Goal: Task Accomplishment & Management: Complete application form

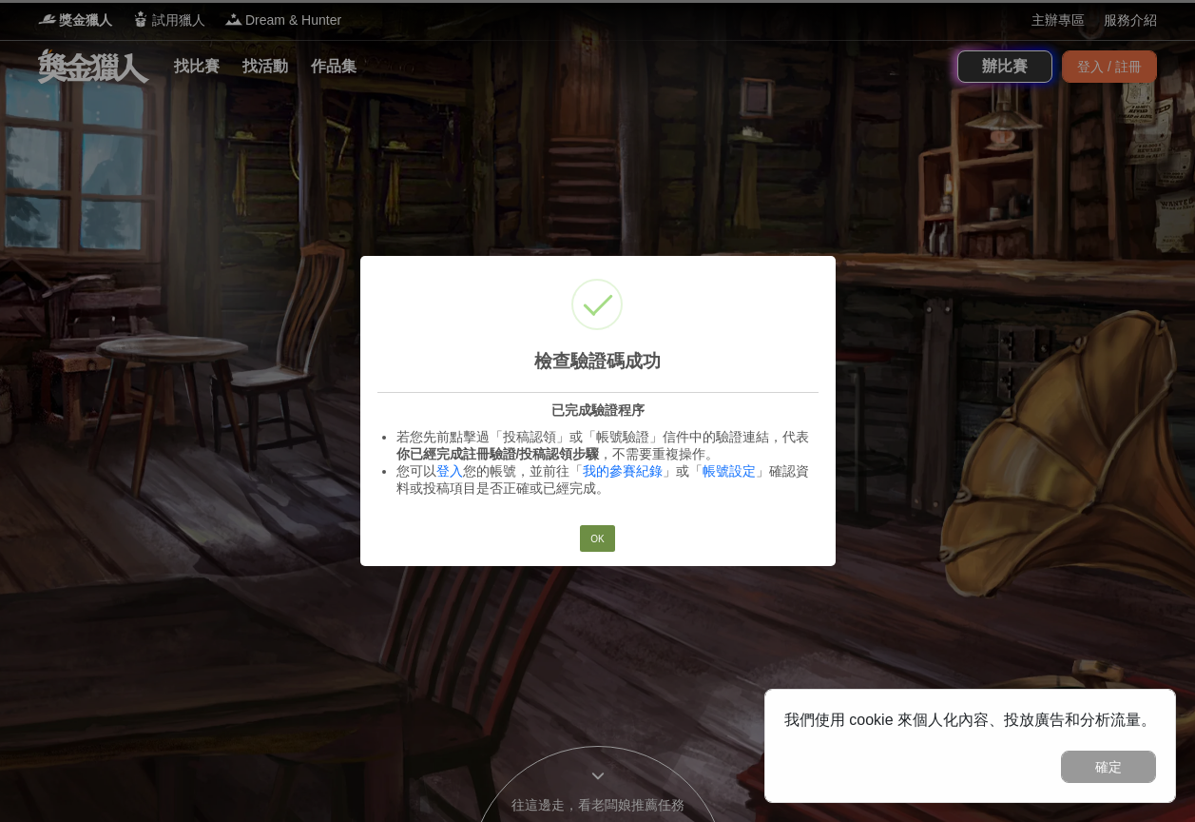
click at [603, 541] on button "OK" at bounding box center [597, 538] width 34 height 27
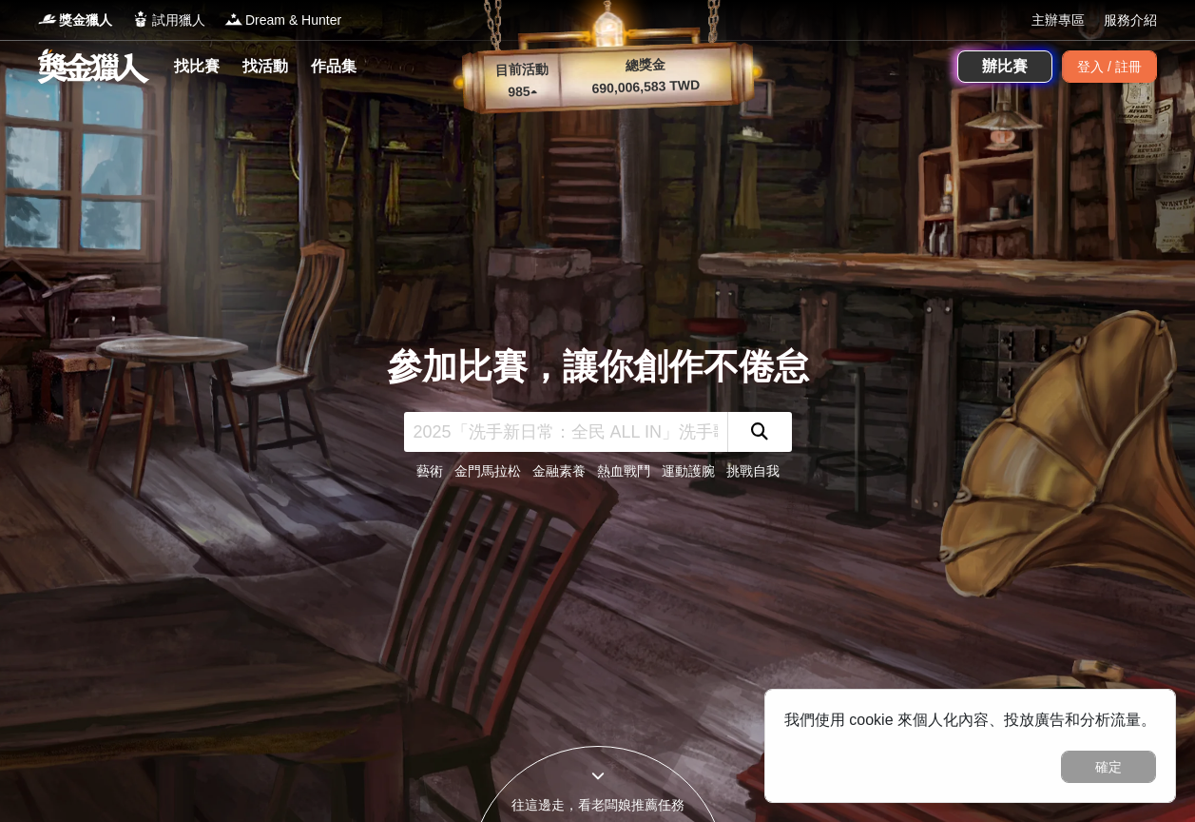
click at [1115, 46] on div "辦比賽 登入 / 註冊" at bounding box center [1058, 66] width 200 height 53
click at [1112, 61] on div "登入 / 註冊" at bounding box center [1109, 66] width 95 height 32
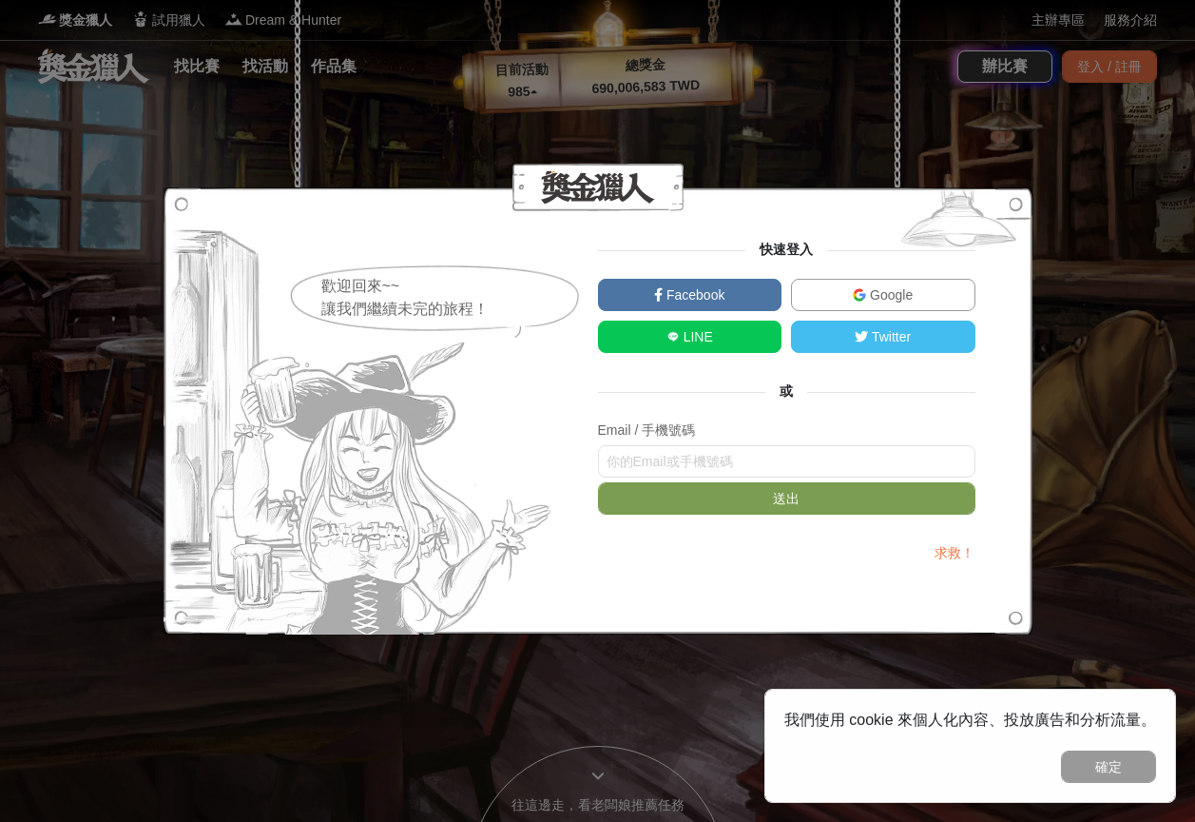
click at [880, 307] on link "Google" at bounding box center [883, 295] width 184 height 32
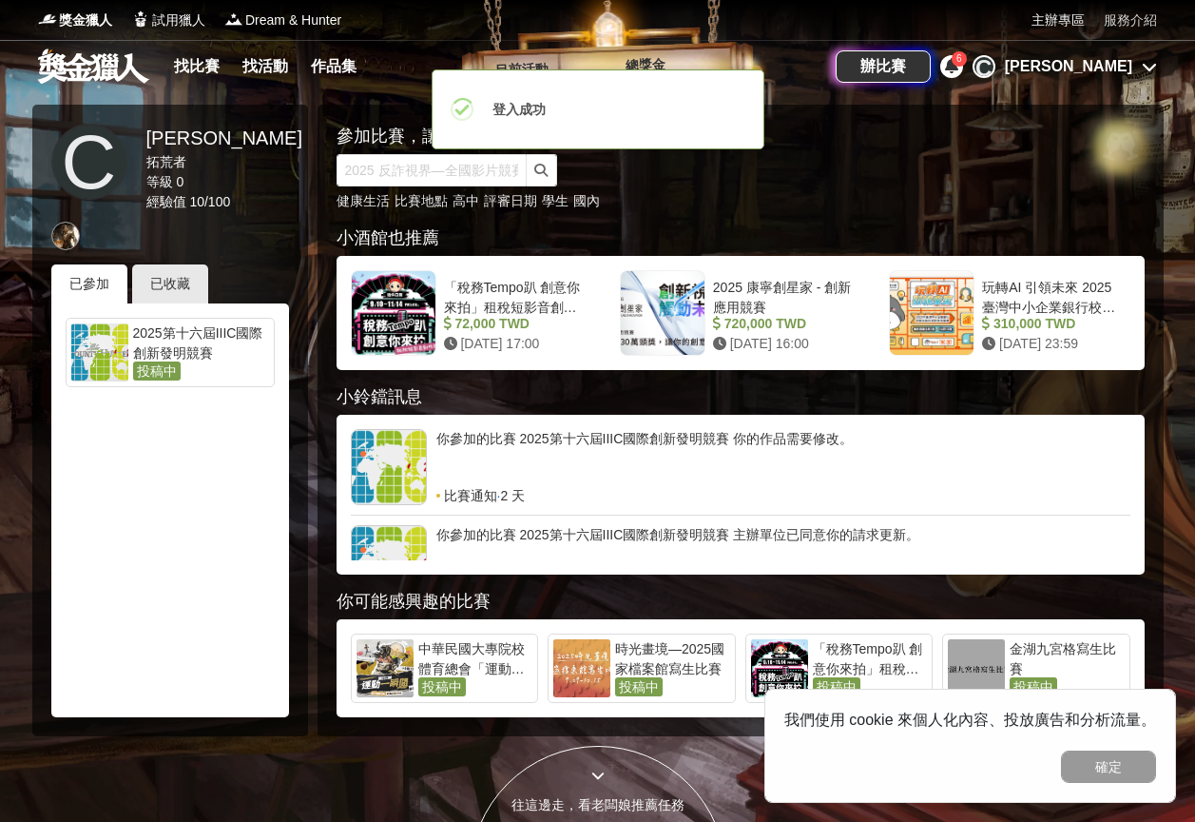
click at [1146, 16] on link "服務介紹" at bounding box center [1130, 20] width 53 height 20
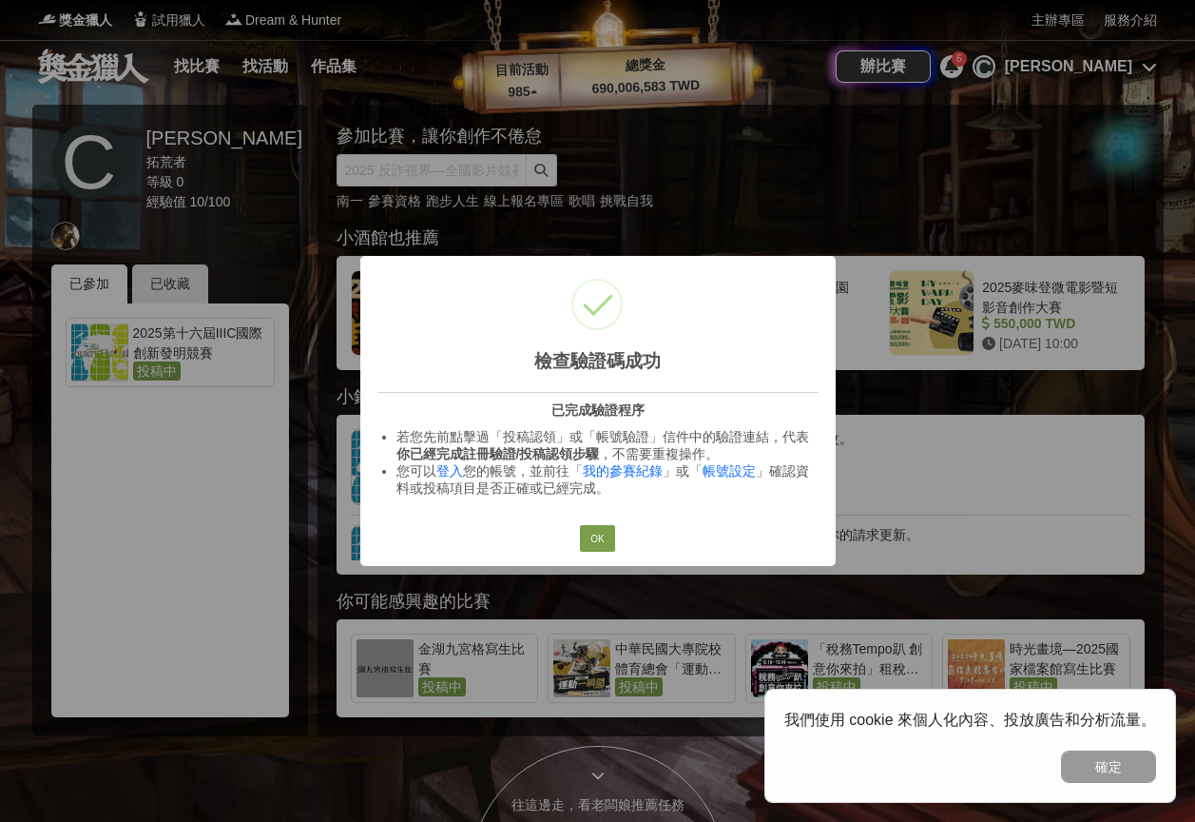
drag, startPoint x: 590, startPoint y: 549, endPoint x: 694, endPoint y: 395, distance: 185.7
click at [596, 542] on button "OK" at bounding box center [597, 538] width 34 height 27
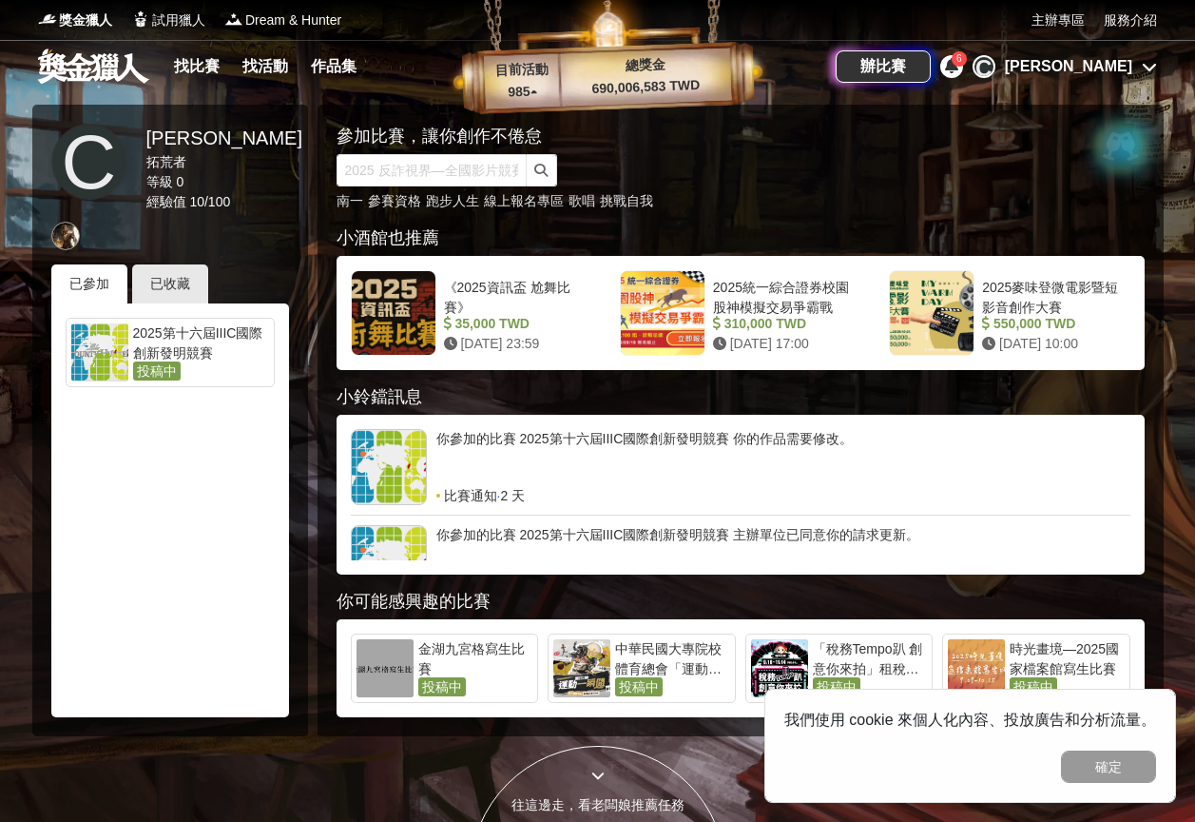
click at [1093, 69] on div "Ching l Cheng" at bounding box center [1068, 66] width 127 height 23
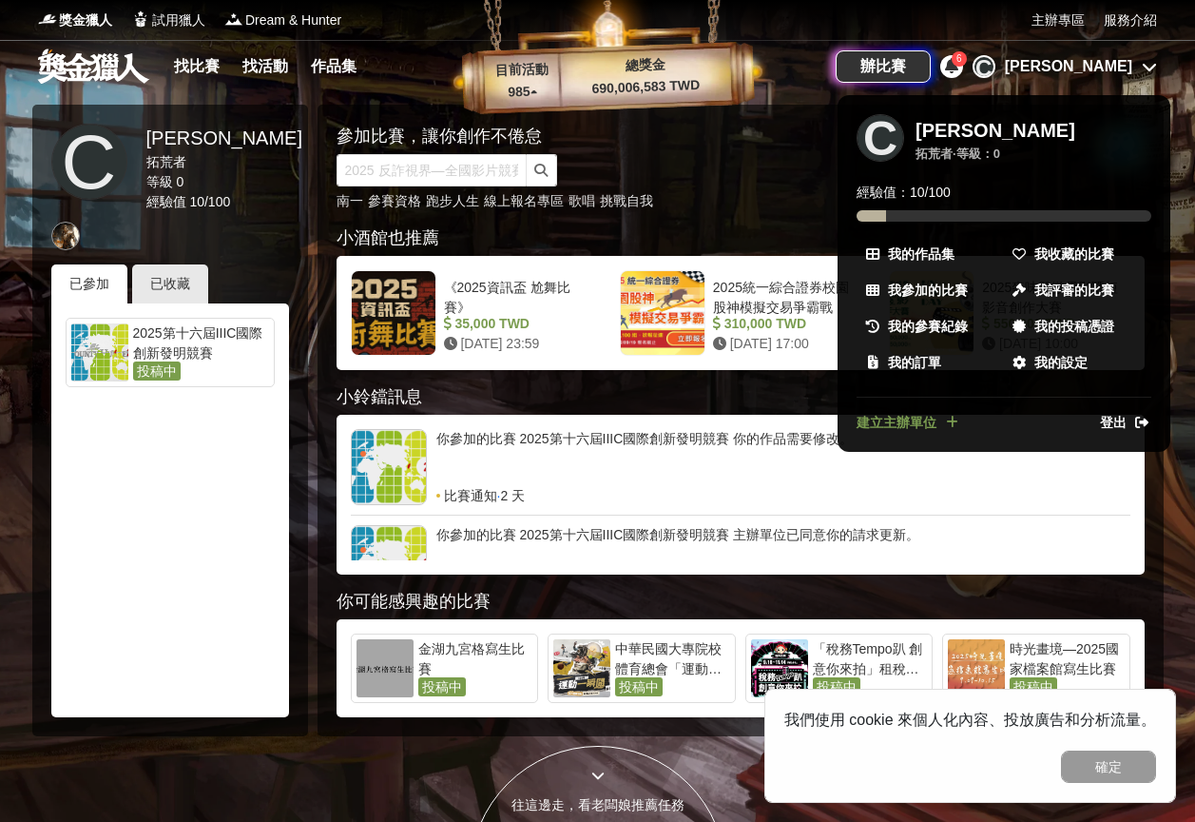
click at [1092, 64] on div at bounding box center [597, 411] width 1195 height 822
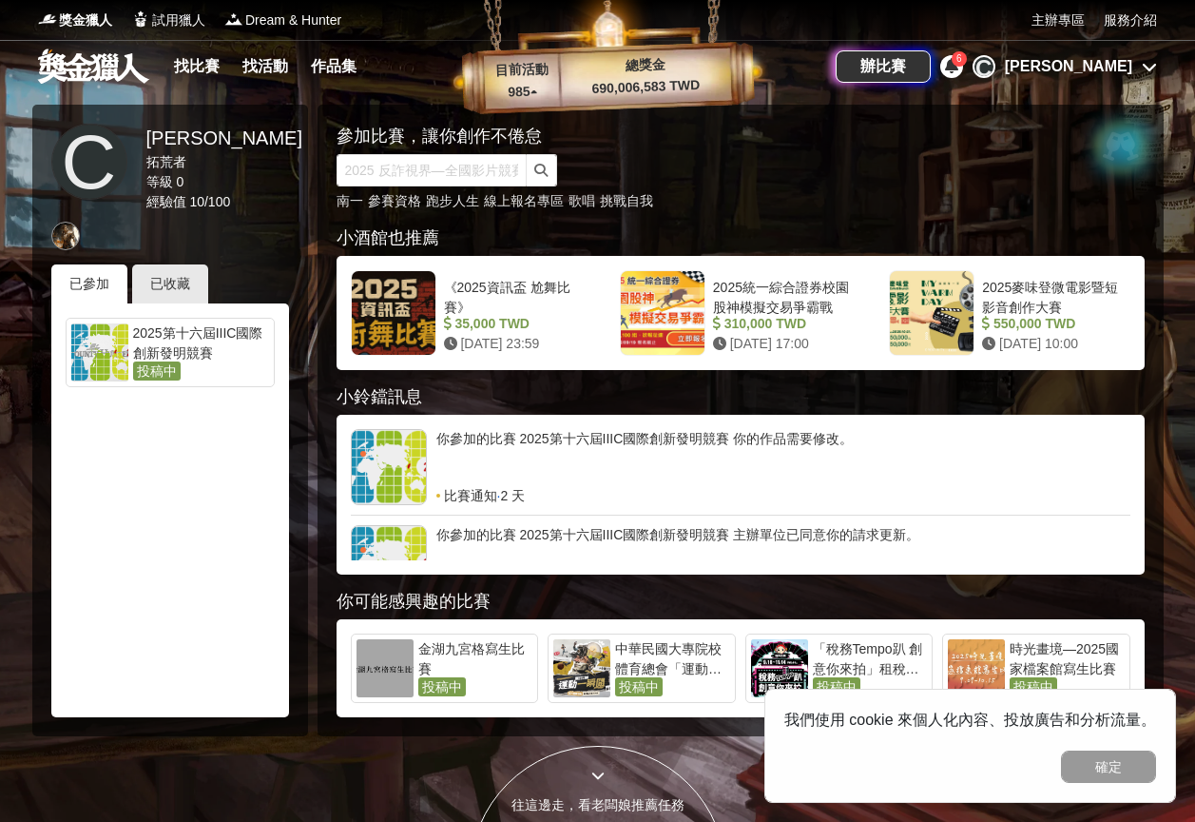
click at [532, 456] on div "你參加的比賽 2025第十六屆IIIC國際創新發明競賽 你的作品需要修改。" at bounding box center [783, 457] width 694 height 57
click at [651, 435] on div "你參加的比賽 2025第十六屆IIIC國際創新發明競賽 你的作品需要修改。" at bounding box center [783, 457] width 694 height 57
click at [472, 457] on div "你參加的比賽 2025第十六屆IIIC國際創新發明競賽 你的作品需要修改。" at bounding box center [783, 457] width 694 height 57
drag, startPoint x: 481, startPoint y: 493, endPoint x: 402, endPoint y: 474, distance: 81.0
click at [481, 493] on span "比賽通知" at bounding box center [470, 495] width 53 height 19
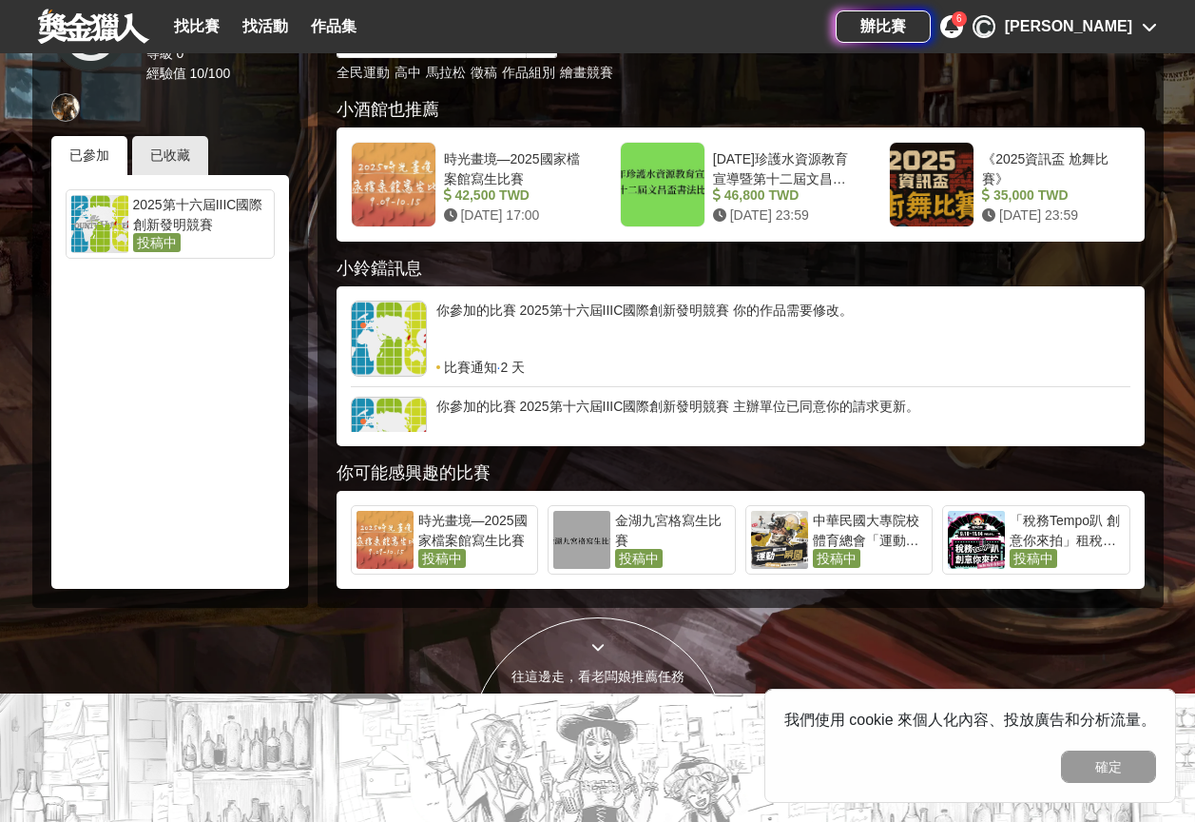
scroll to position [95, 0]
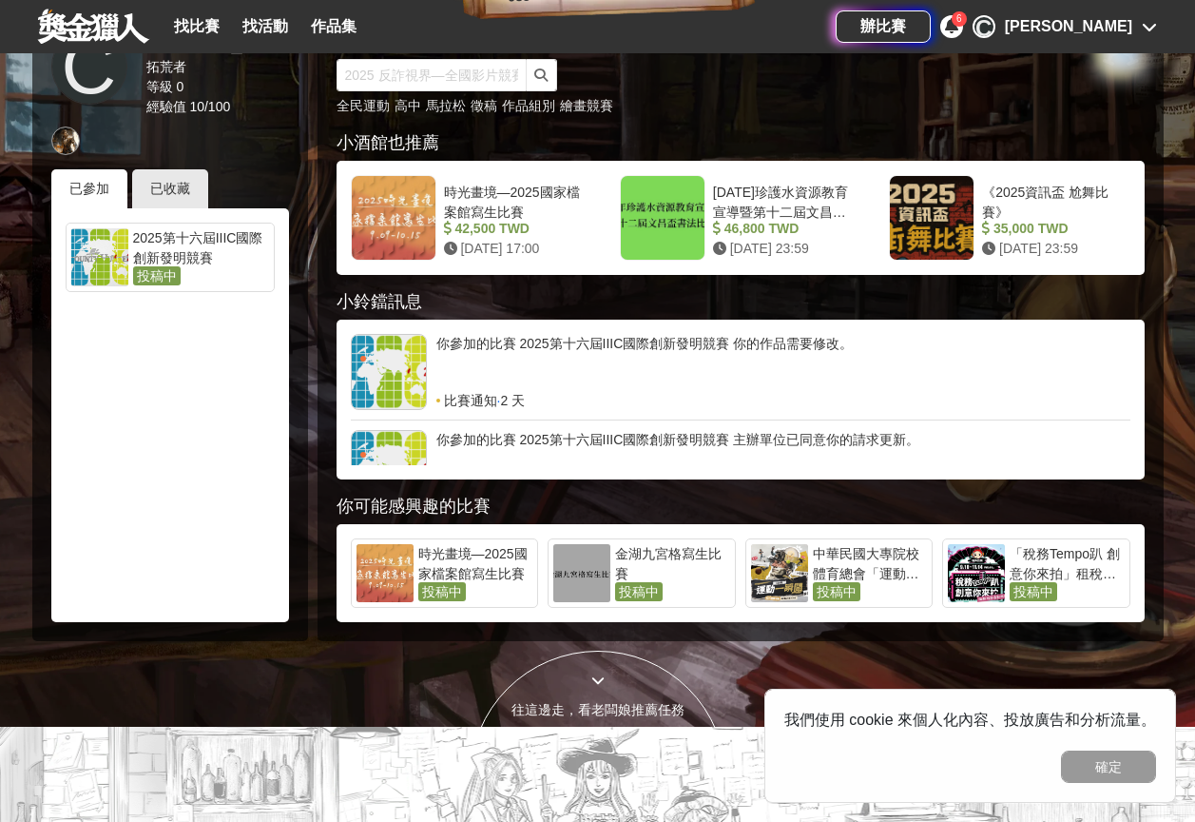
click at [868, 453] on div "你參加的比賽 2025第十六屆IIIC國際創新發明競賽 主辦單位已同意你的請求更新。" at bounding box center [783, 458] width 694 height 57
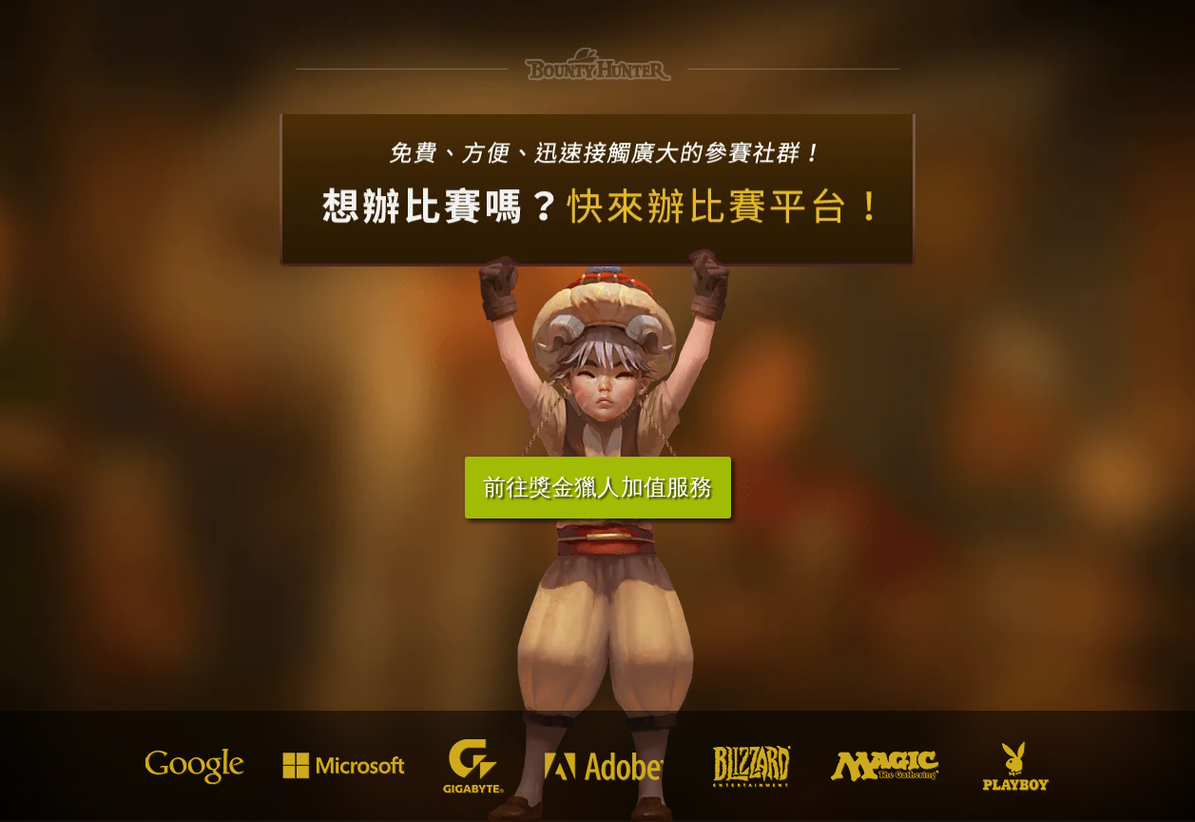
click at [1128, 440] on div "前往獎金獵人加值服務" at bounding box center [597, 467] width 1195 height 707
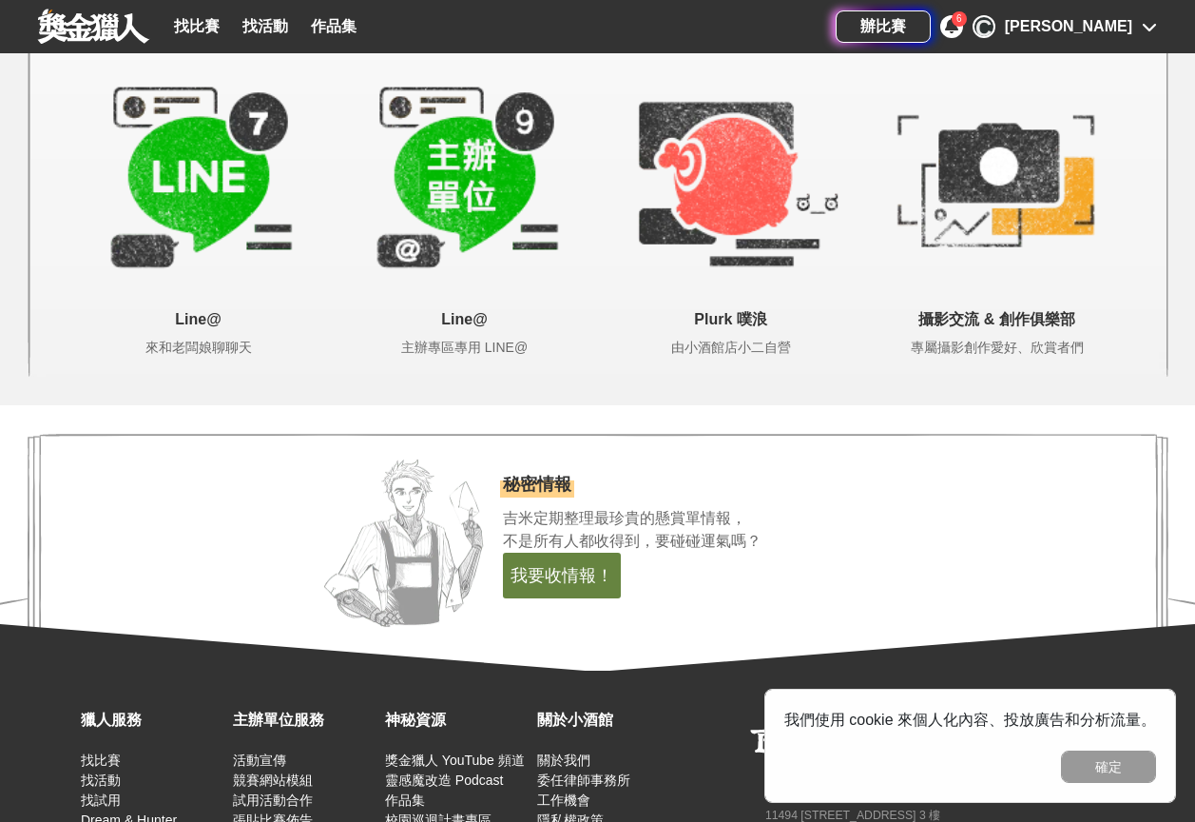
scroll to position [4018, 0]
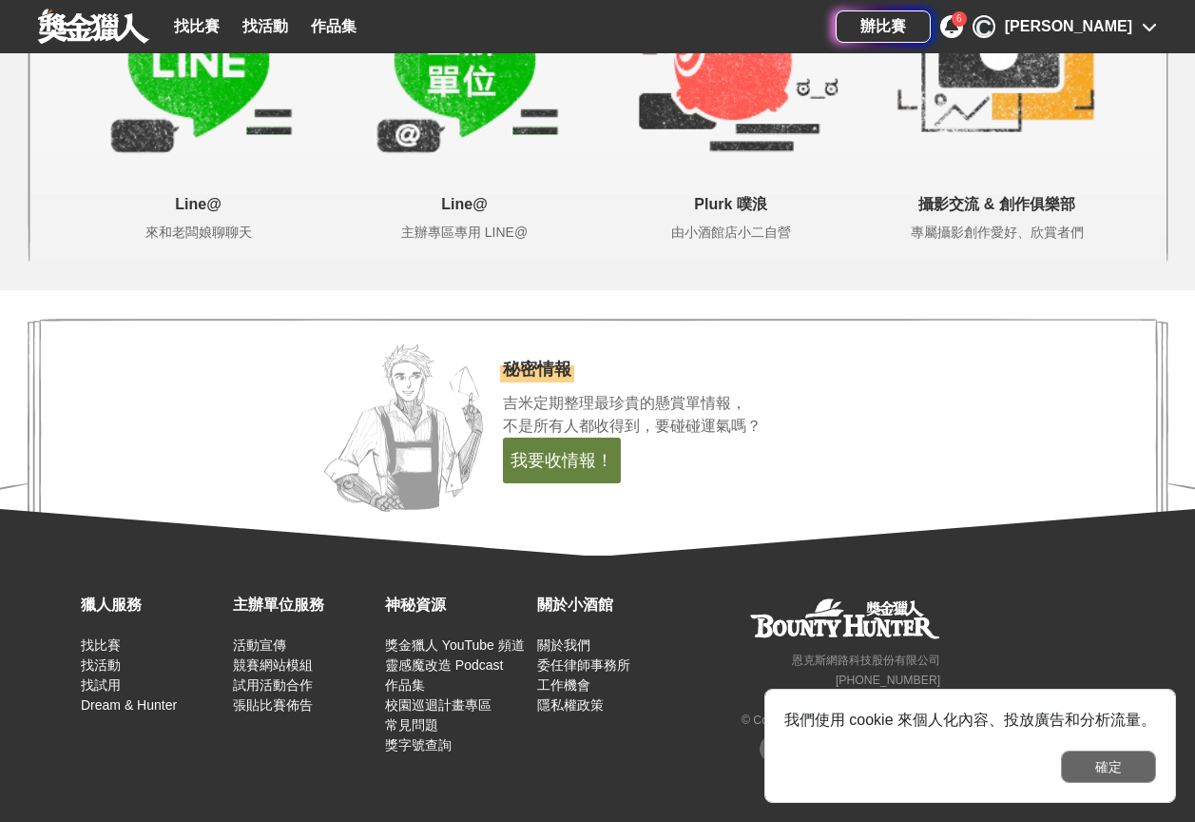
click at [1111, 770] on button "確定" at bounding box center [1108, 766] width 95 height 32
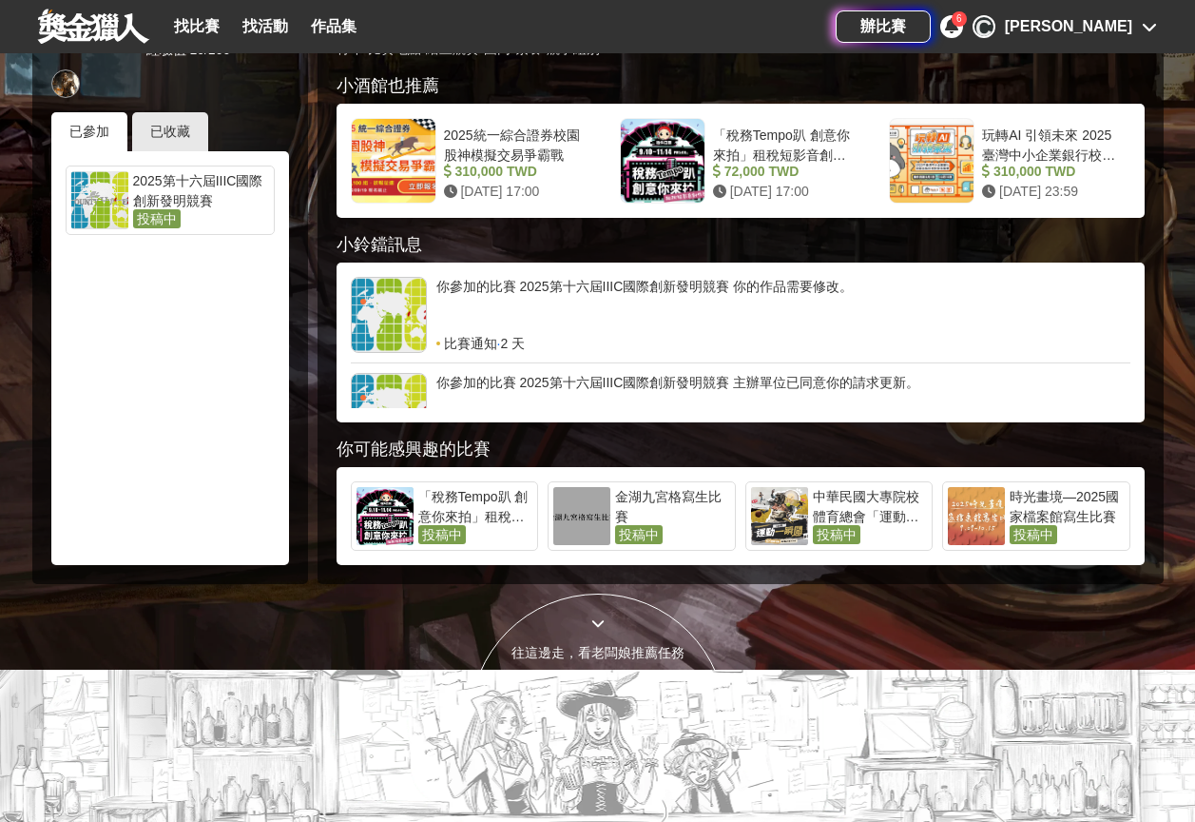
scroll to position [120, 0]
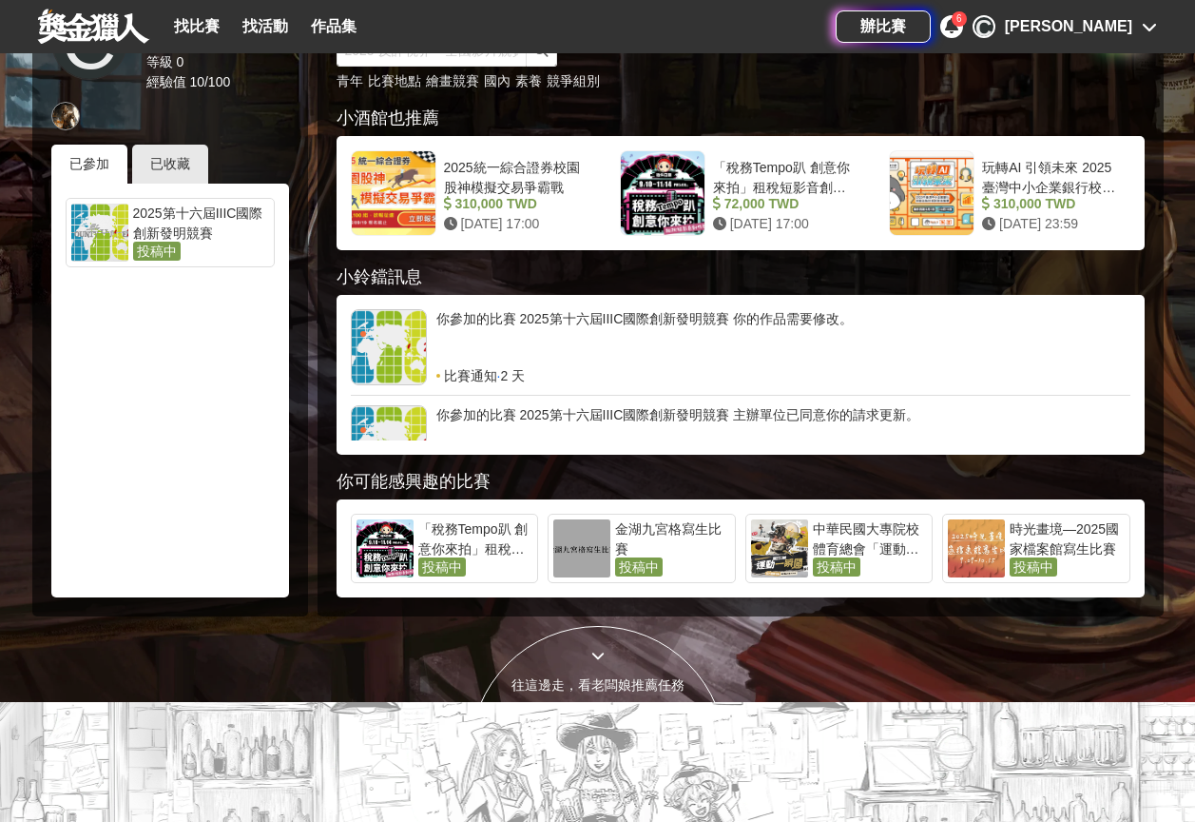
click at [116, 249] on div at bounding box center [99, 232] width 57 height 58
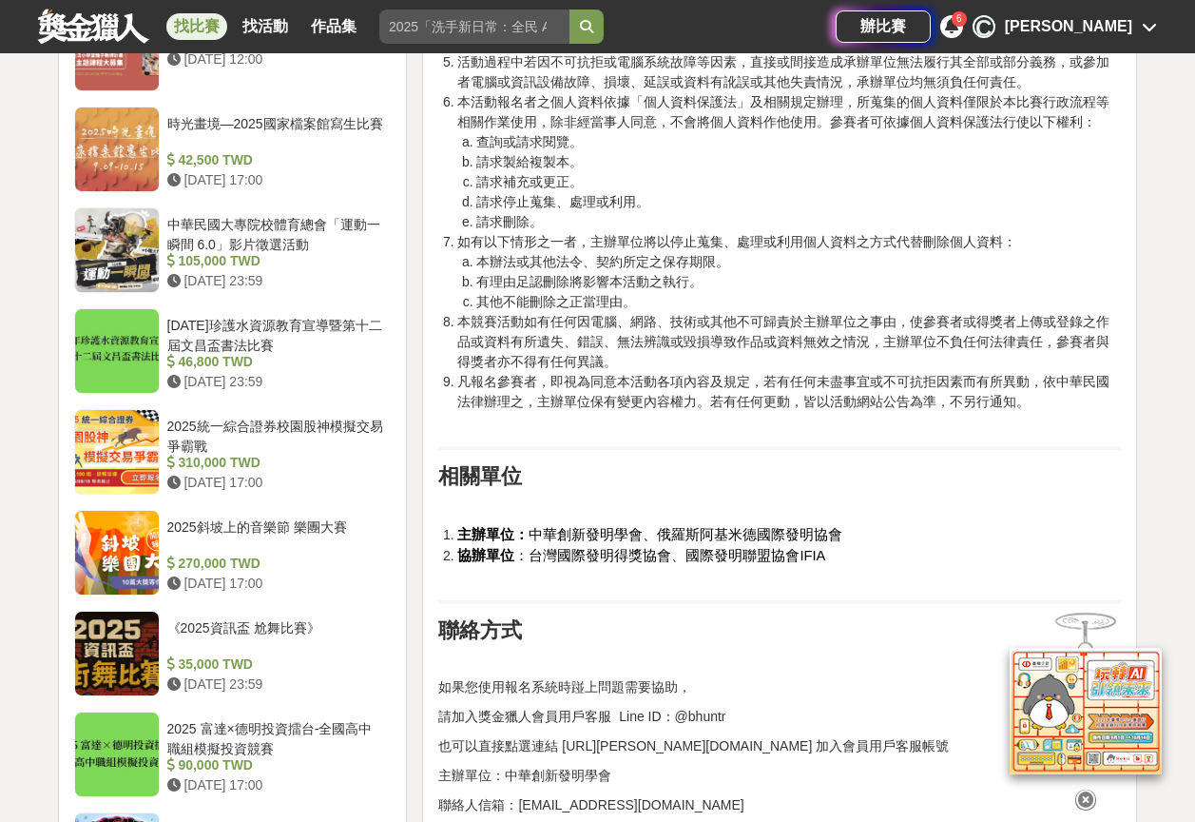
scroll to position [1521, 0]
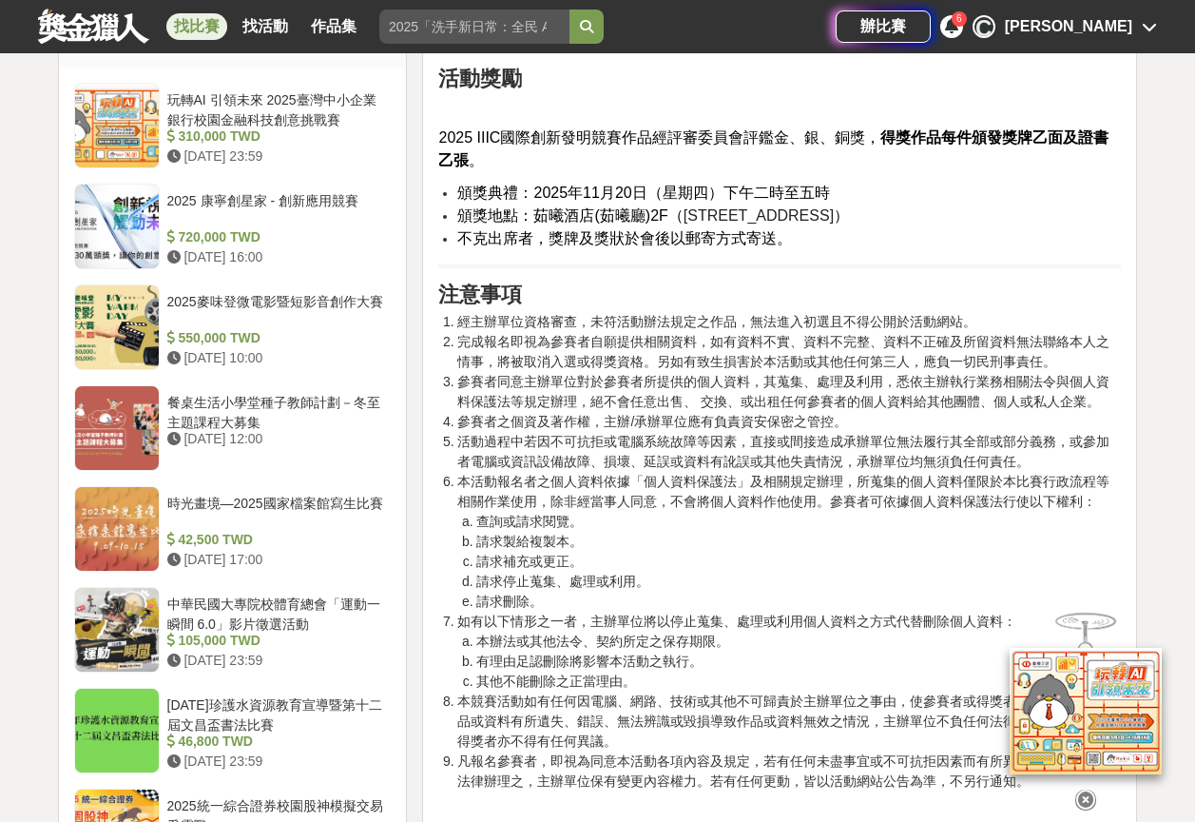
click at [1099, 28] on div "[PERSON_NAME]" at bounding box center [1068, 26] width 127 height 23
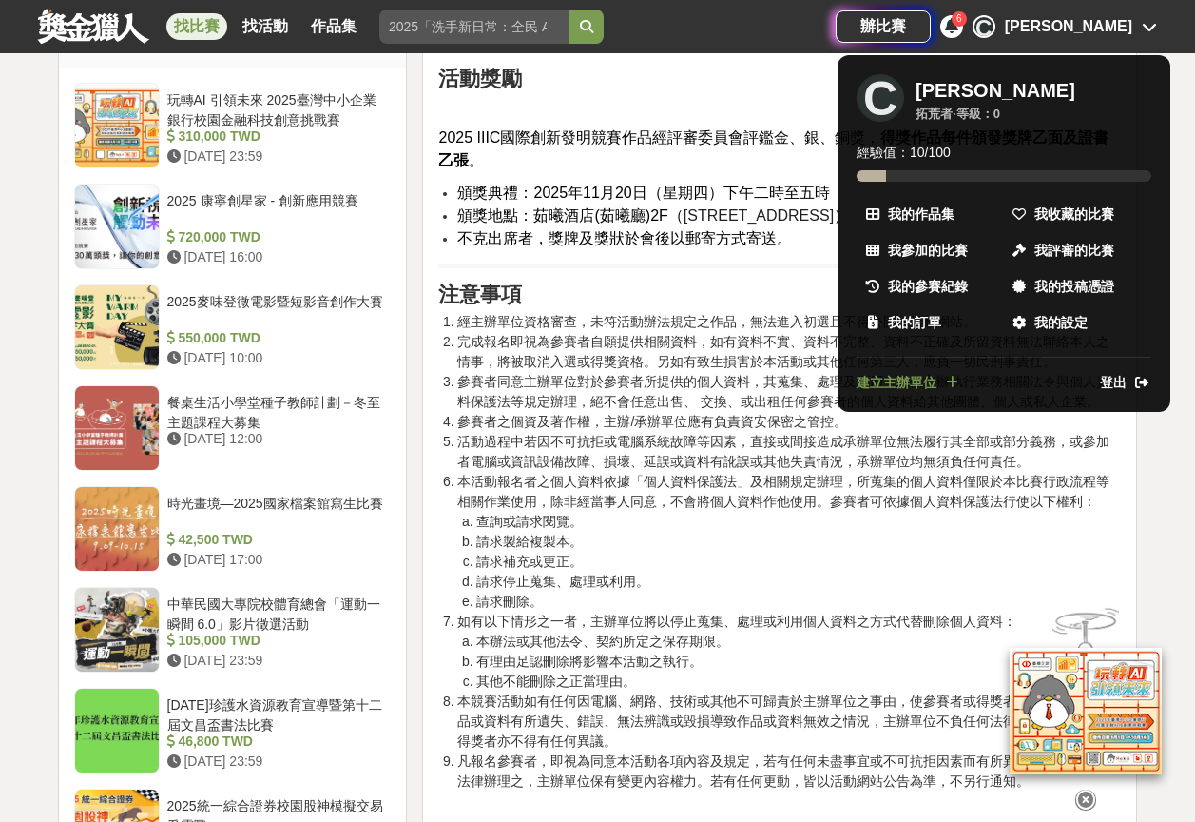
click at [714, 421] on div at bounding box center [597, 411] width 1195 height 822
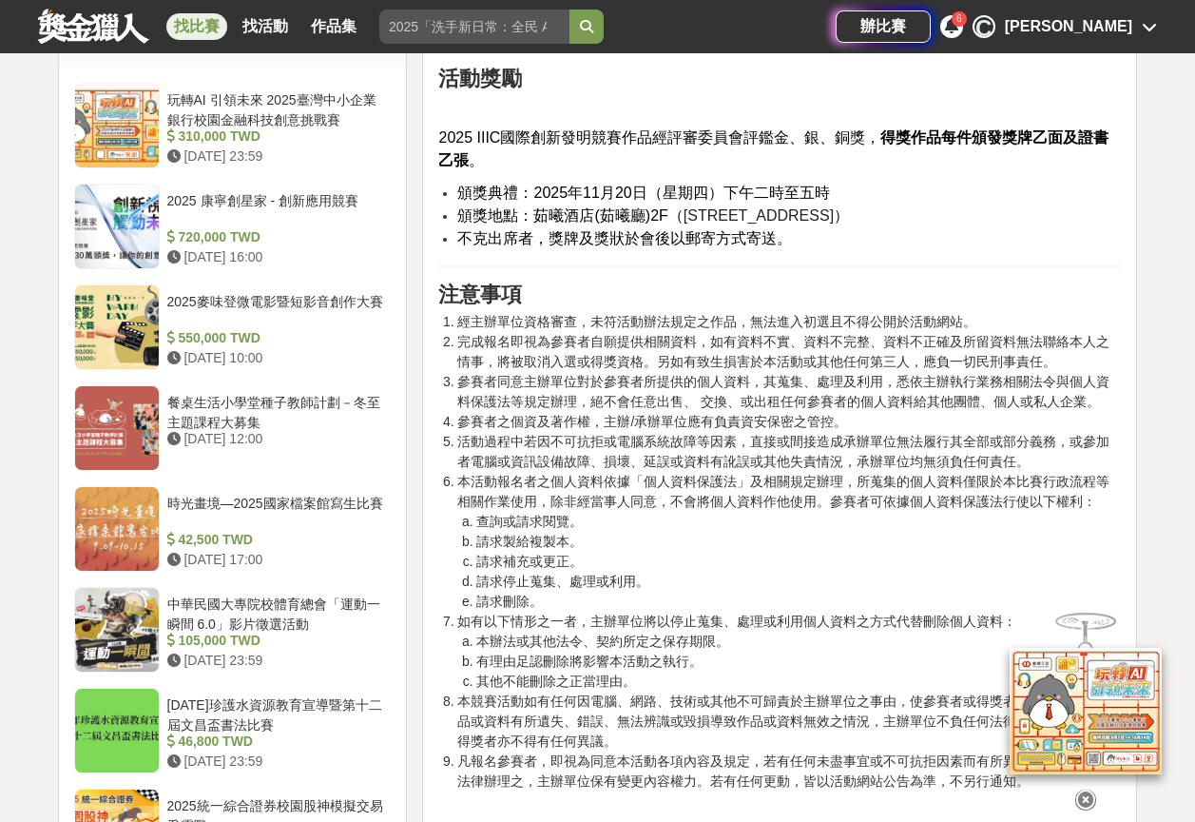
click at [719, 442] on li "活動過程中若因不可抗拒或電腦系統故障等因素，直接或間接造成承辦單位無法履行其全部或部分義務，或參加者電腦或資訊設備故障、損壞、延誤或資料有訛誤或其他失責情況，…" at bounding box center [789, 452] width 664 height 40
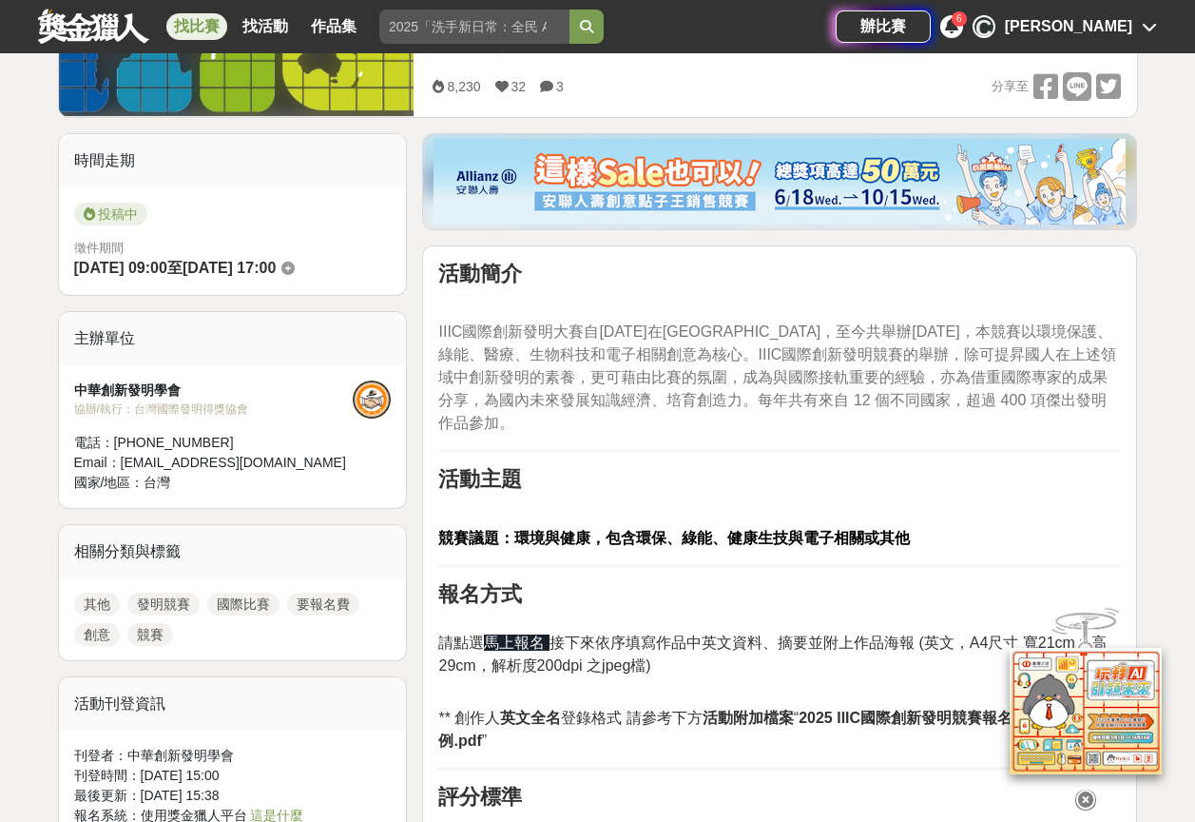
scroll to position [380, 0]
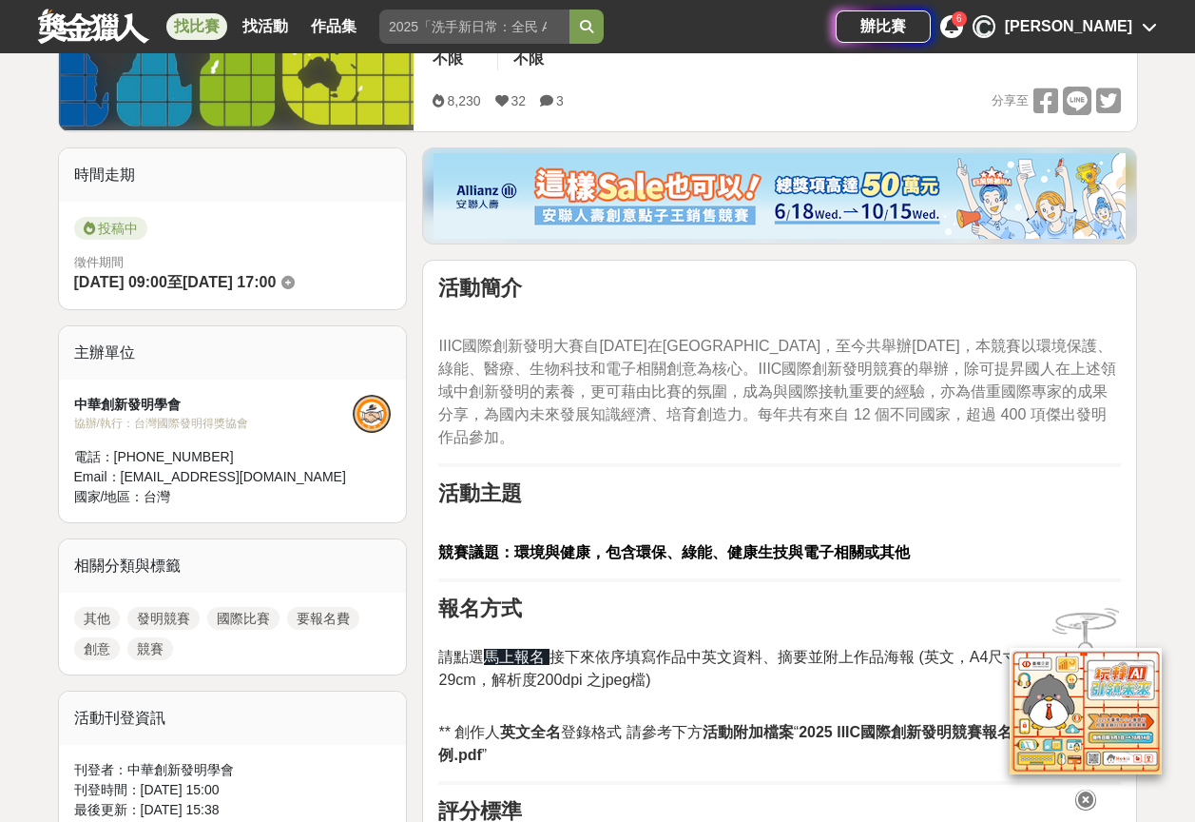
click at [111, 221] on span "投稿中" at bounding box center [110, 228] width 73 height 23
click at [122, 287] on span "[DATE] 09:00" at bounding box center [120, 282] width 93 height 16
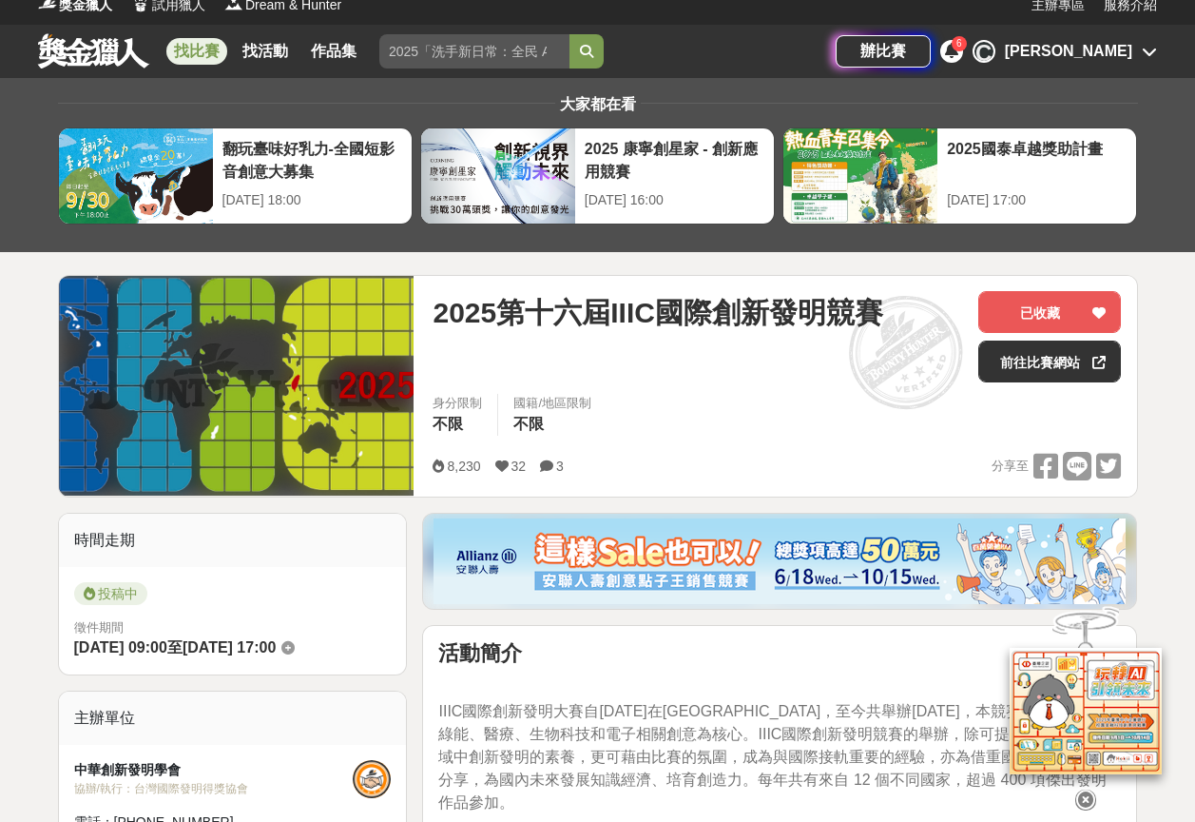
scroll to position [0, 0]
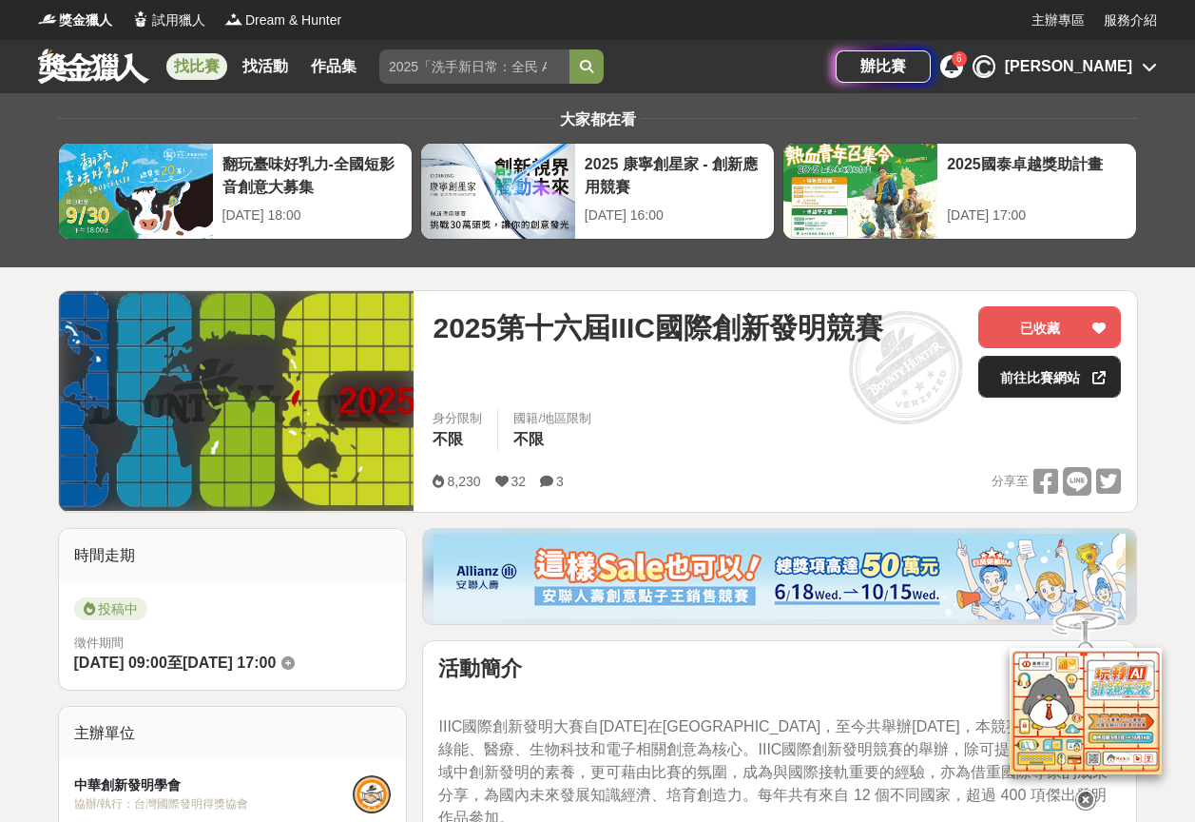
click at [1054, 379] on link "前往比賽網站" at bounding box center [1049, 377] width 143 height 42
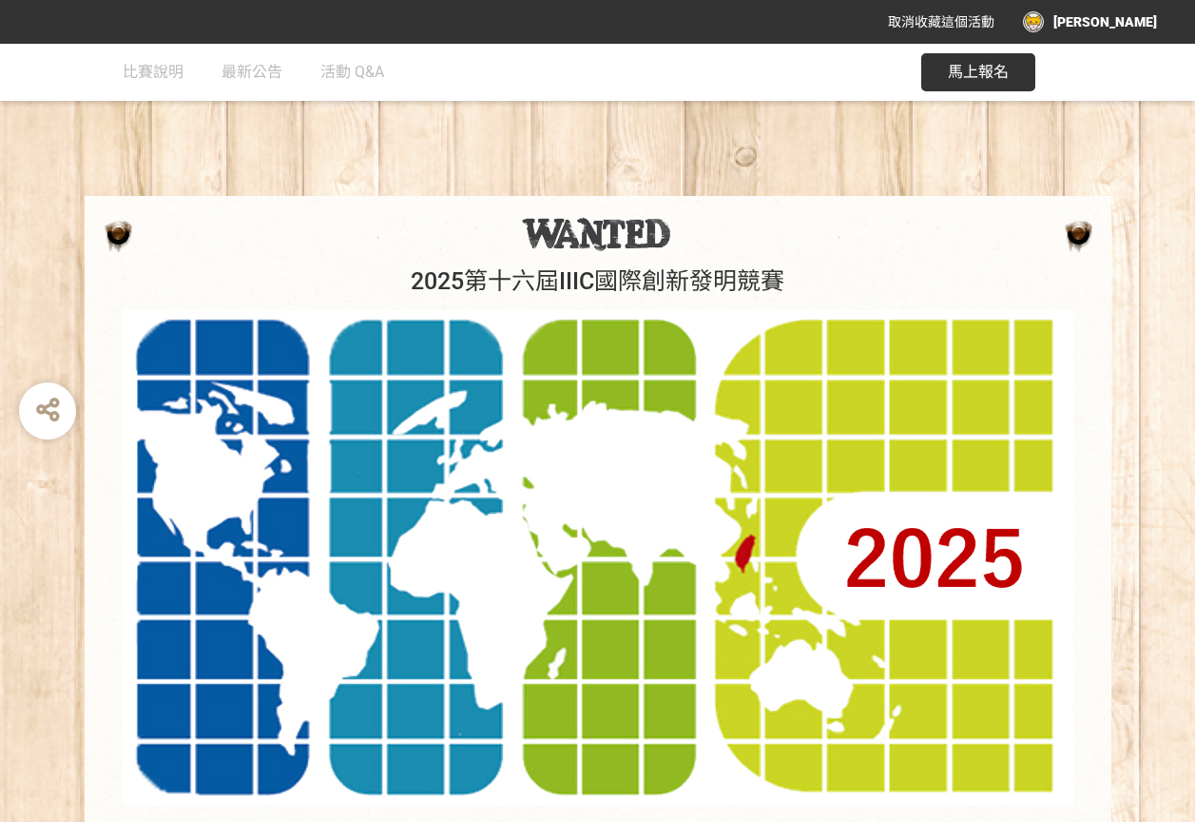
click at [1120, 12] on div "[PERSON_NAME]" at bounding box center [1090, 21] width 134 height 21
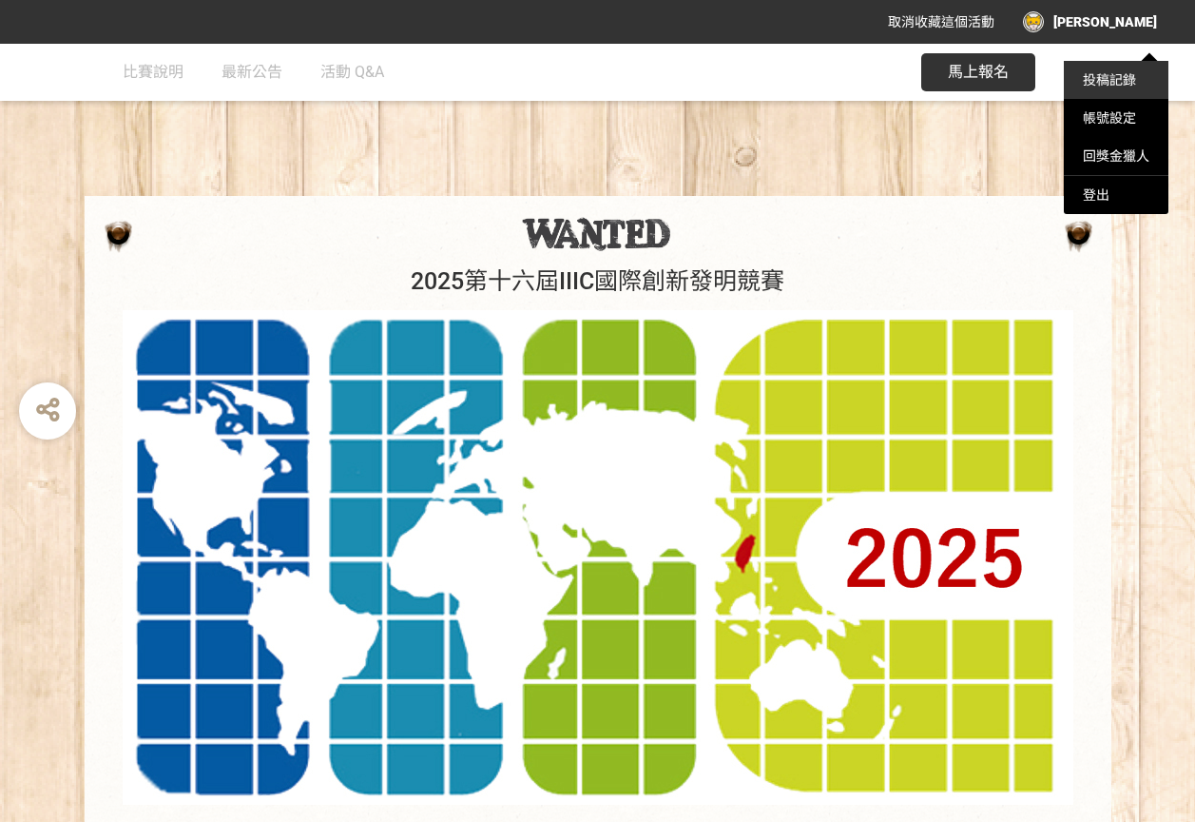
click at [1117, 77] on link "投稿記錄" at bounding box center [1109, 79] width 53 height 15
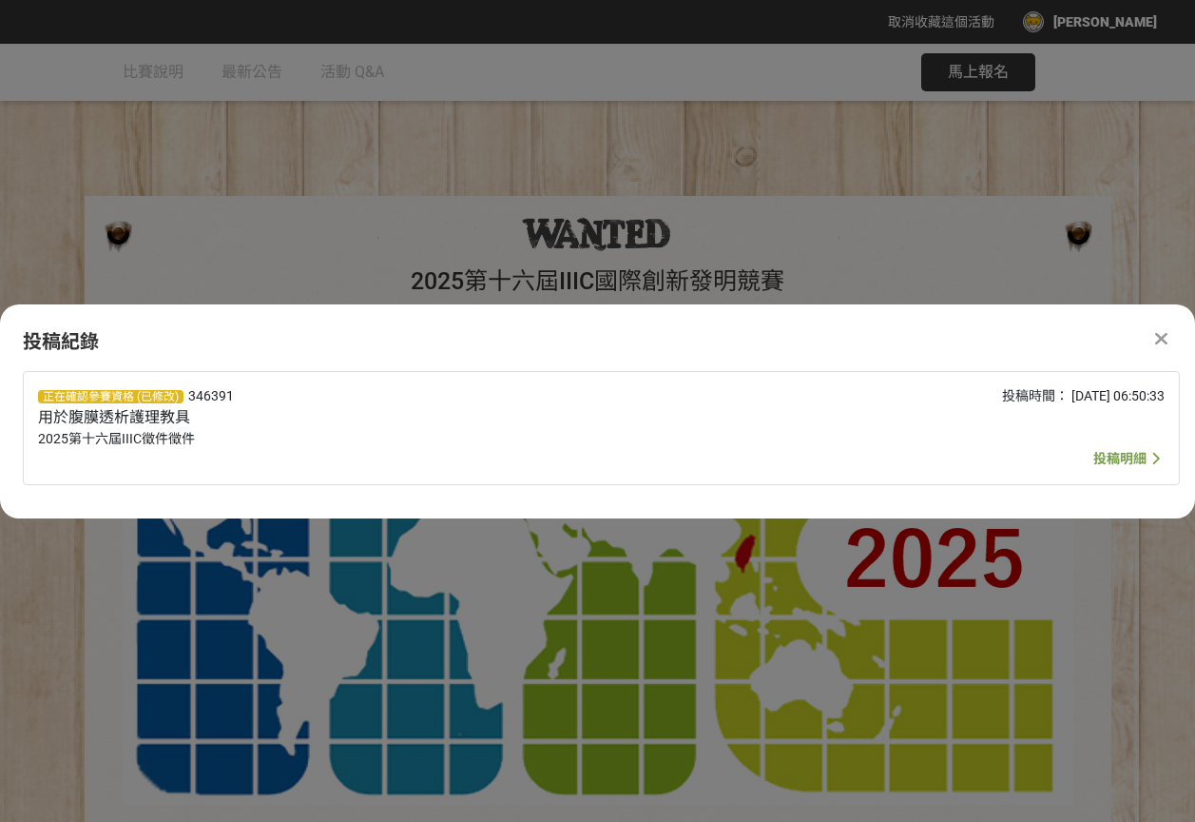
click at [1137, 458] on span "投稿明細" at bounding box center [1119, 458] width 53 height 15
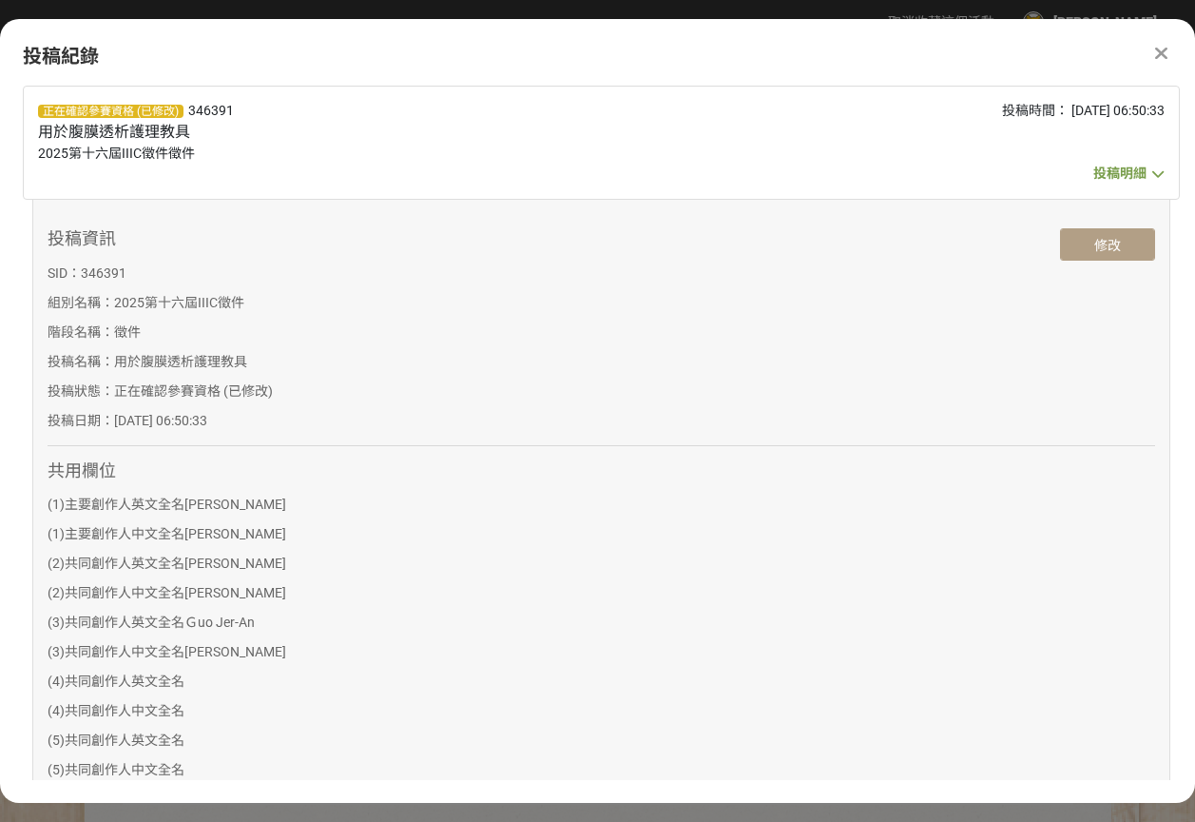
click at [1118, 238] on button "修改" at bounding box center [1107, 244] width 95 height 32
select select "已獲得專利"
select select "獎金獵人網站"
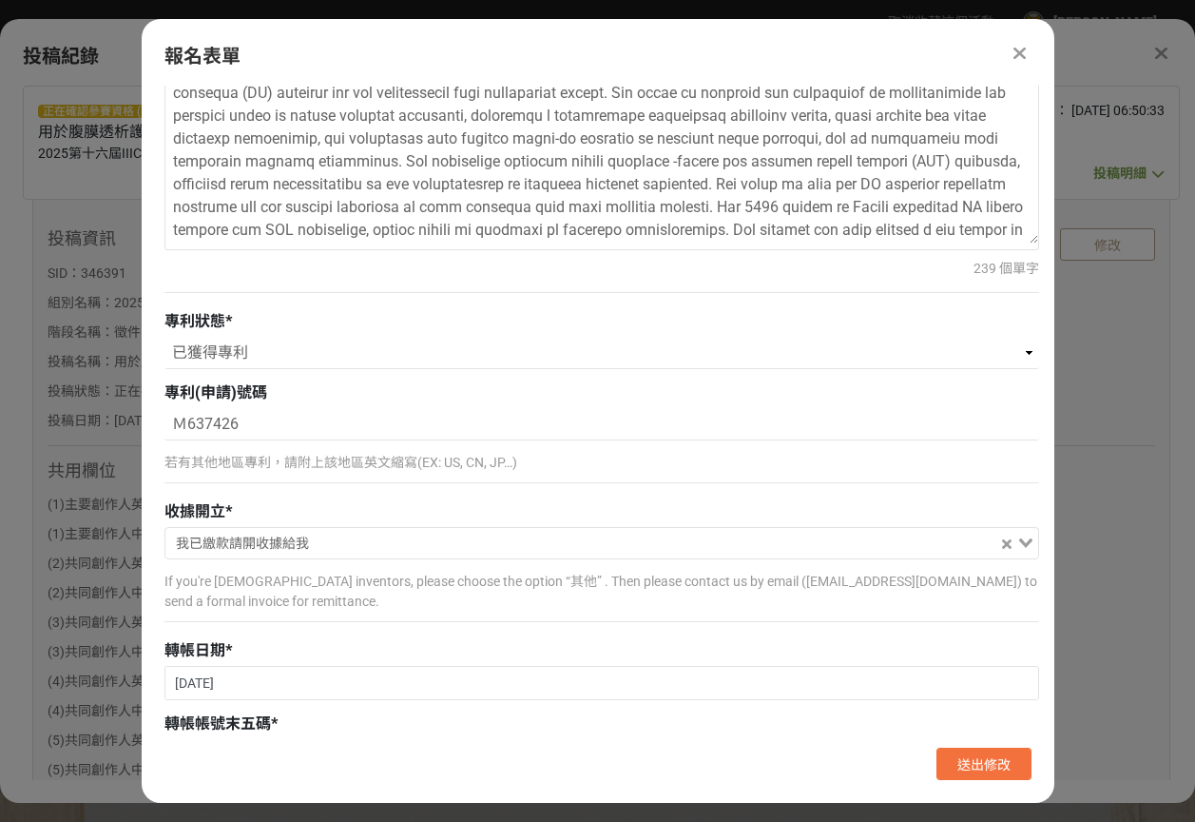
scroll to position [1902, 0]
click at [285, 530] on span "我已繳款請開收據給我" at bounding box center [242, 542] width 133 height 30
click at [326, 525] on div "收據開立 * 我已繳款請開收據給我 Loading... 我已繳款請開收據給我 我還沒有繳款但要先開收據向機構請款 由學校統一處理 待通知 其他 If you…" at bounding box center [601, 564] width 875 height 131
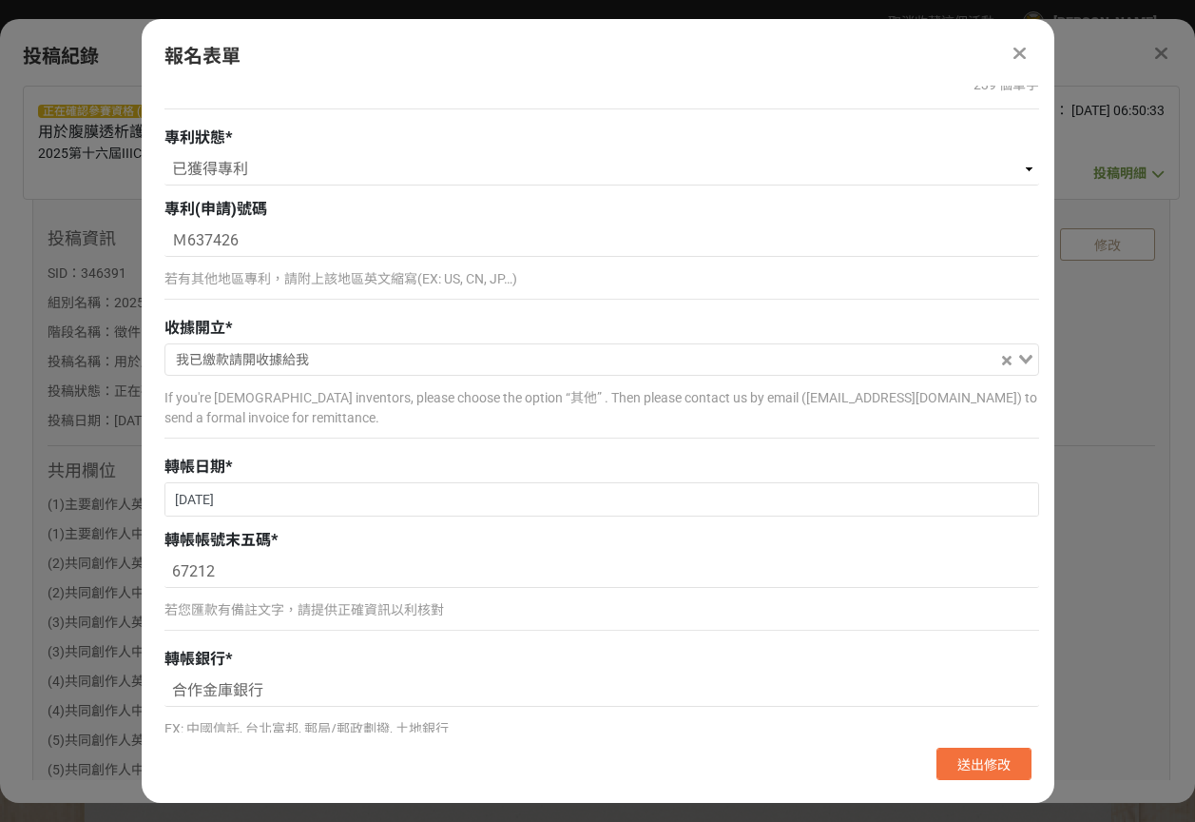
scroll to position [2282, 0]
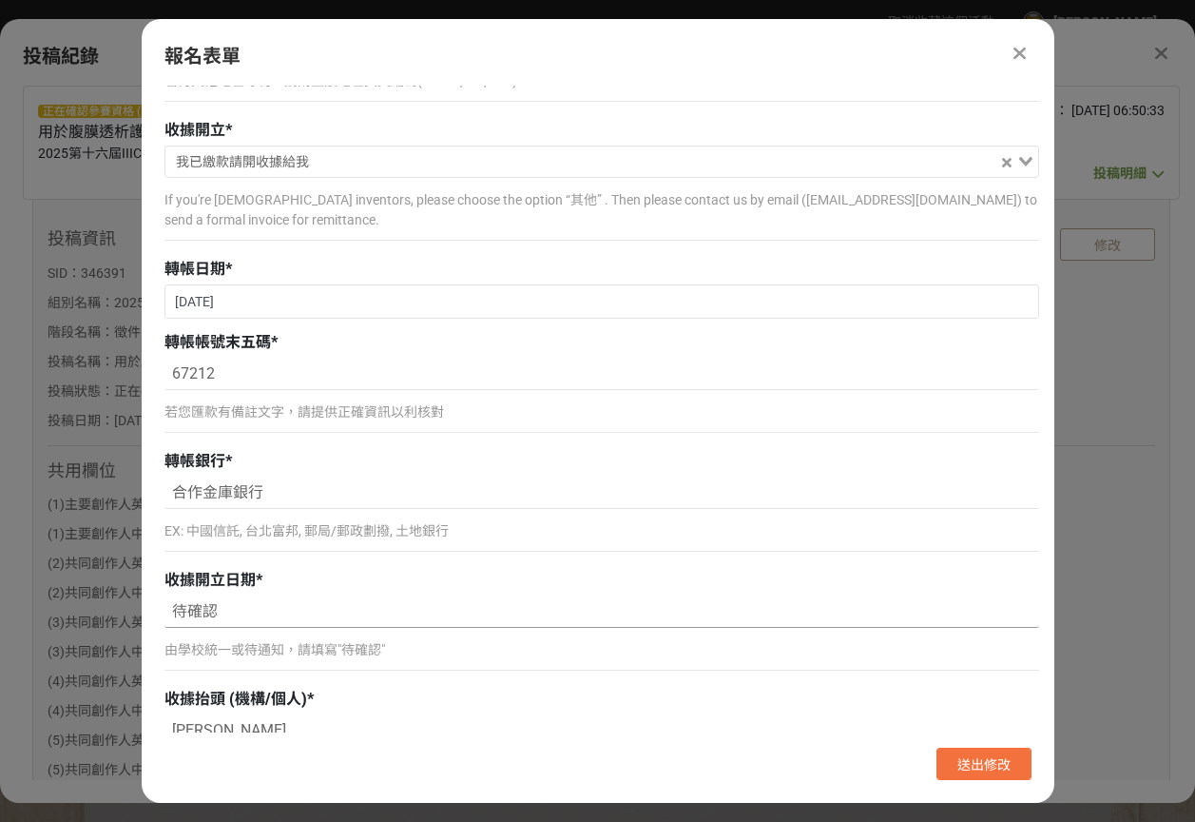
click at [261, 609] on input "待確認" at bounding box center [601, 611] width 875 height 32
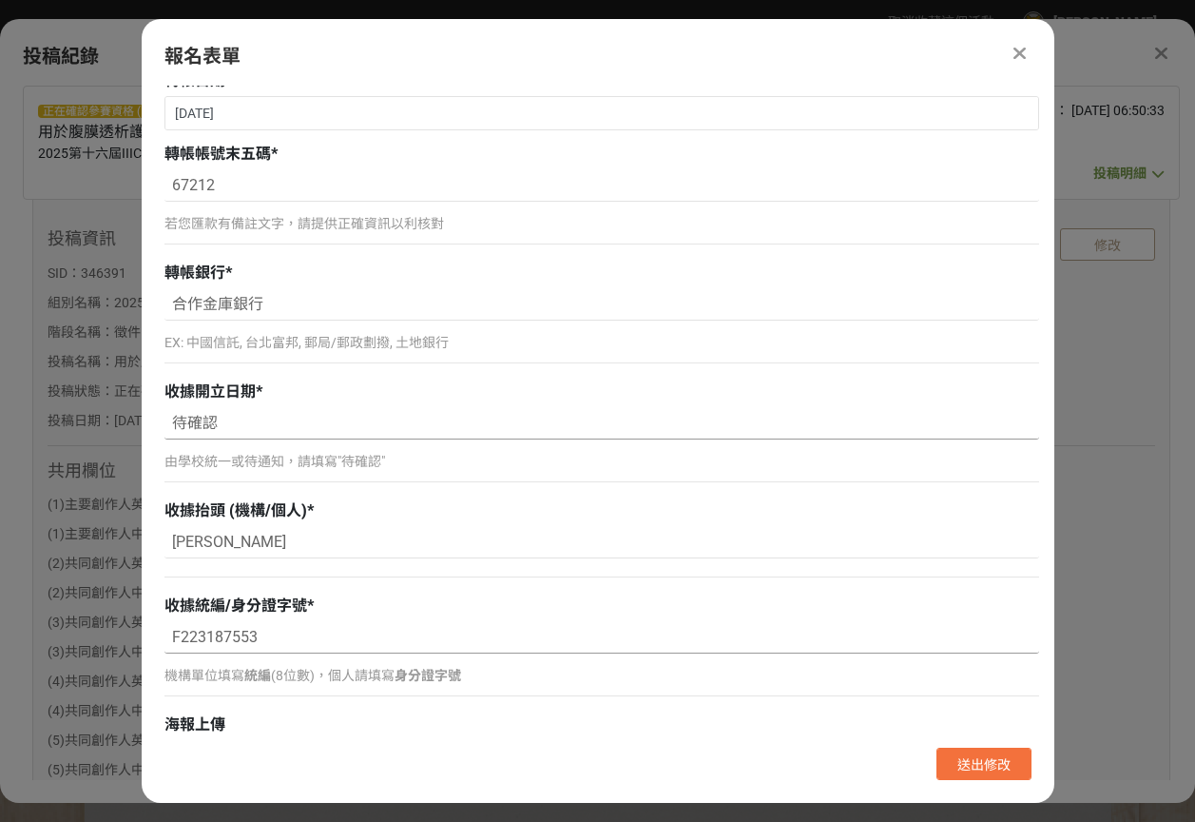
scroll to position [2472, 0]
click at [289, 545] on input "鄭靜宜" at bounding box center [601, 540] width 875 height 32
drag, startPoint x: 289, startPoint y: 540, endPoint x: -4, endPoint y: 489, distance: 297.3
click at [0, 0] on html "取消收藏這個活動 Ching l Cheng 此網站由獎金獵人建置，若有網站建置需求 可洽 LINE: @irv0112w 分享 投稿紀錄 正在確認參賽資格 …" at bounding box center [597, 0] width 1195 height 0
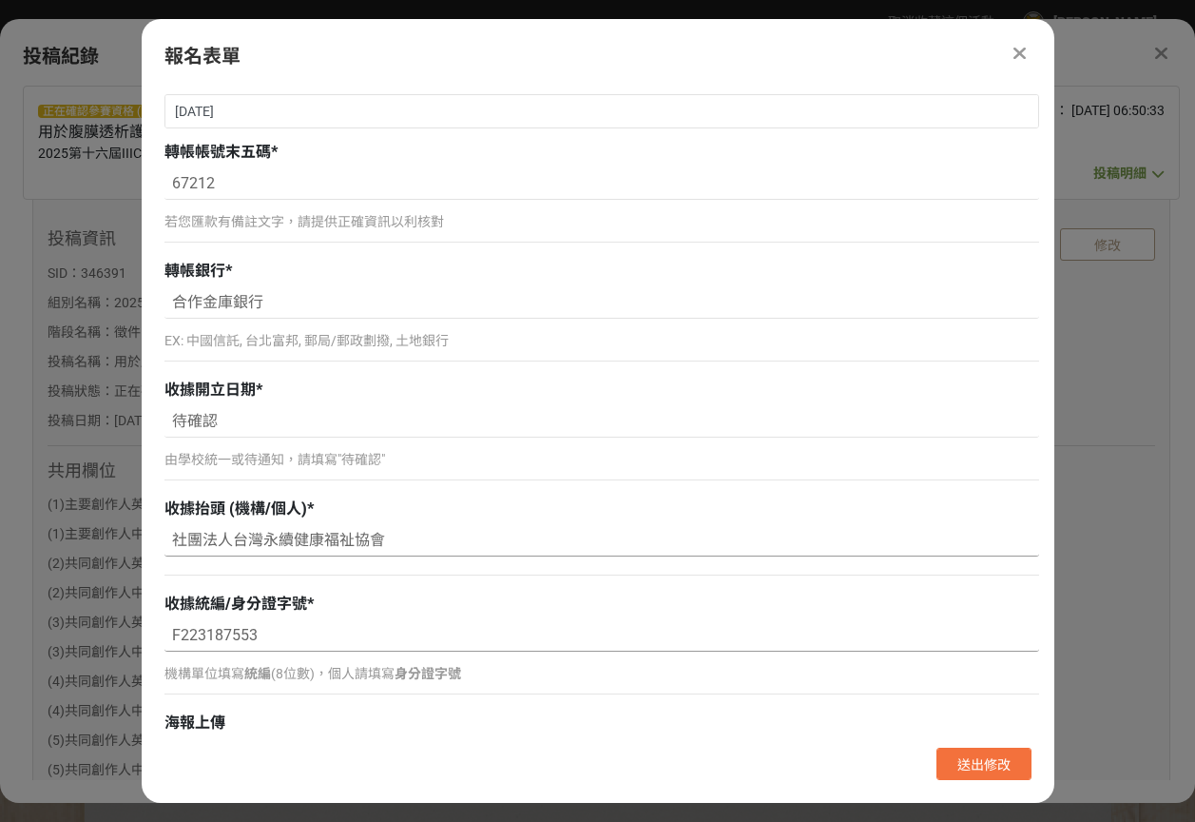
type input "社團法人台灣永續健康福祉協會"
drag, startPoint x: 379, startPoint y: 642, endPoint x: 0, endPoint y: 594, distance: 382.4
click at [0, 0] on html "取消收藏這個活動 Ching l Cheng 此網站由獎金獵人建置，若有網站建置需求 可洽 LINE: @irv0112w 分享 投稿紀錄 正在確認參賽資格 …" at bounding box center [597, 0] width 1195 height 0
type input "88385297"
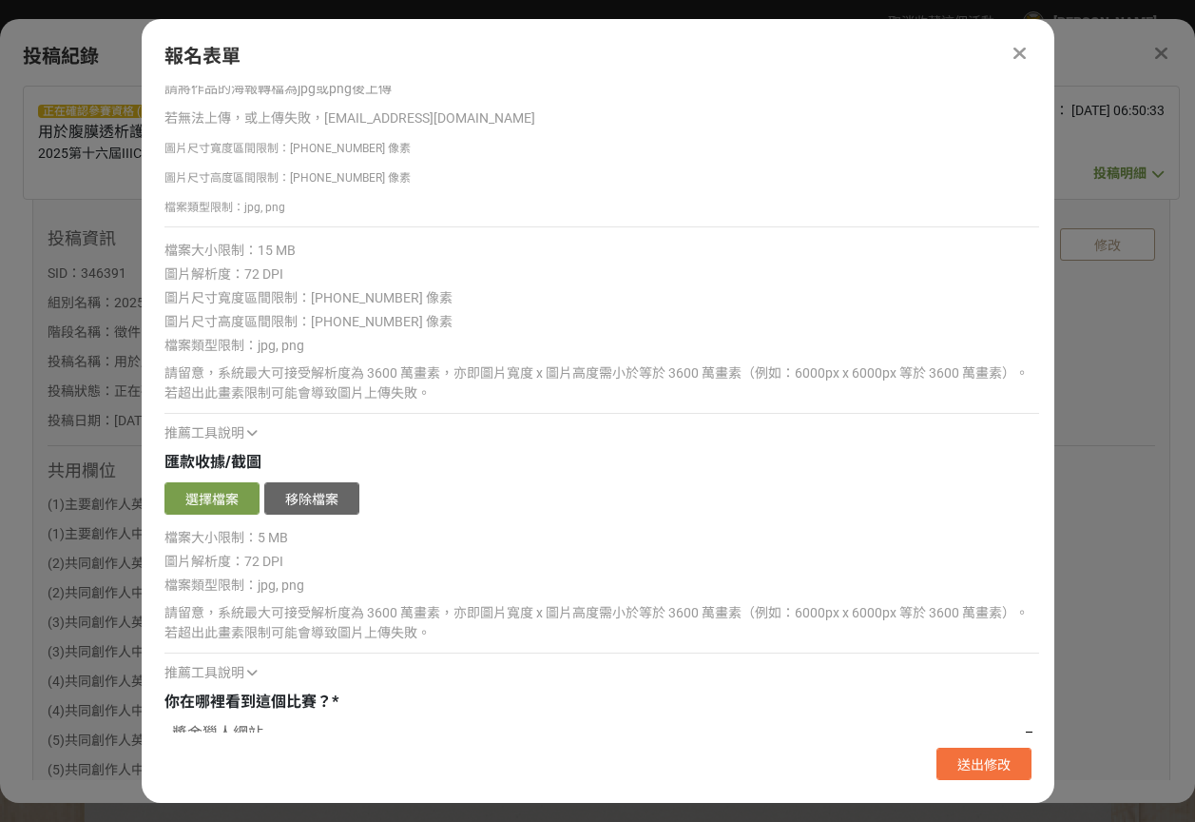
scroll to position [3207, 0]
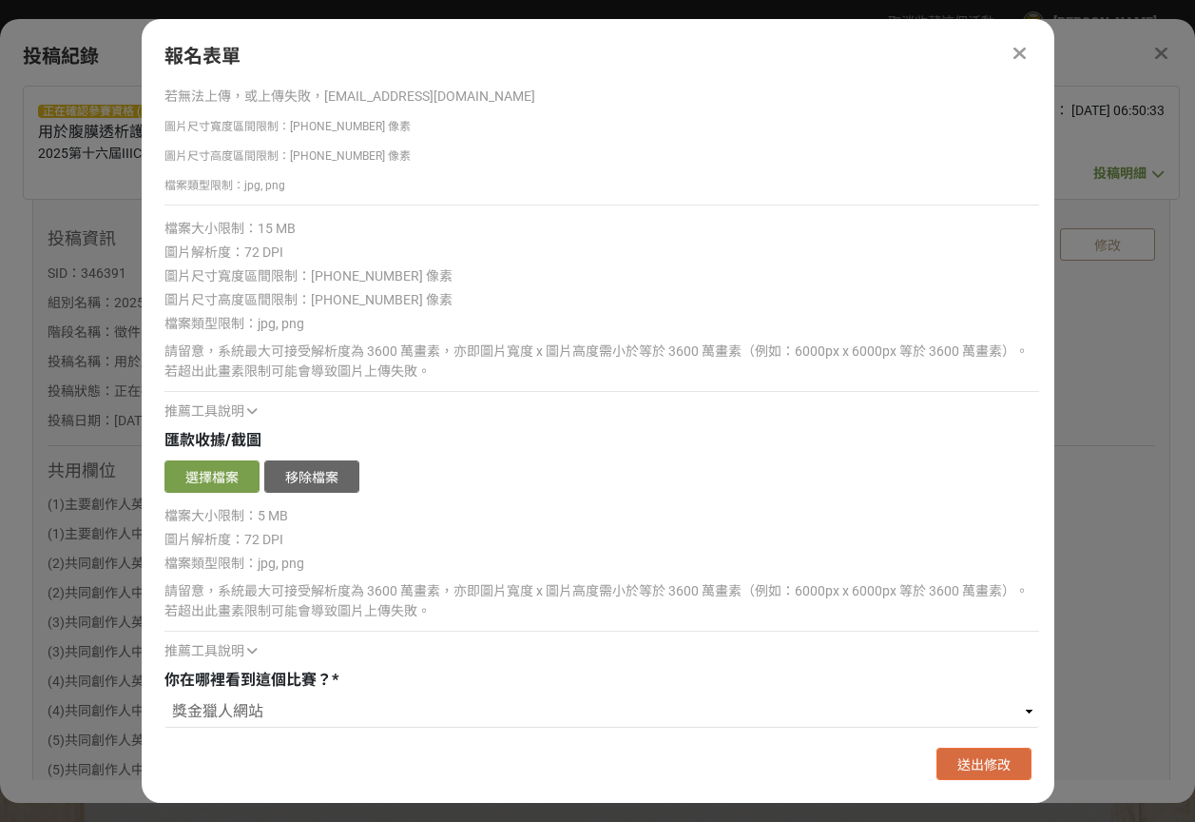
click at [976, 758] on span "送出修改" at bounding box center [984, 764] width 53 height 15
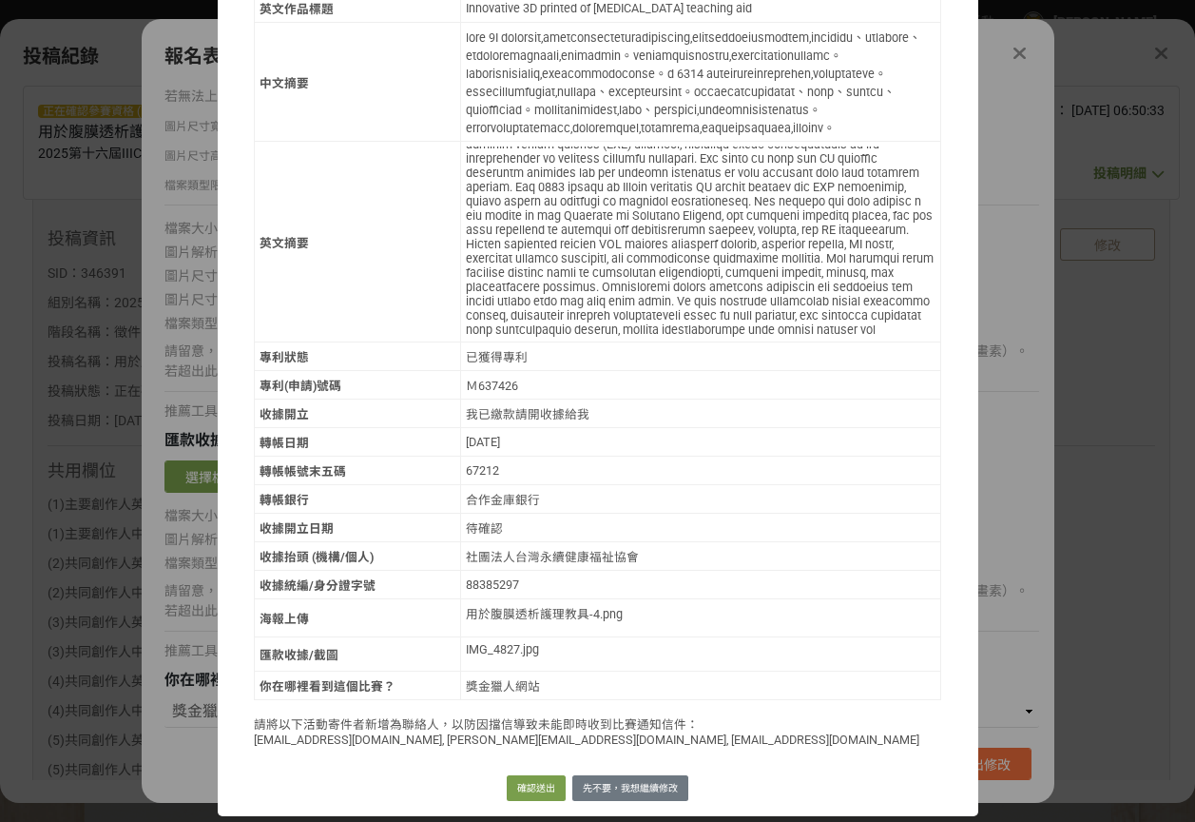
scroll to position [1673, 0]
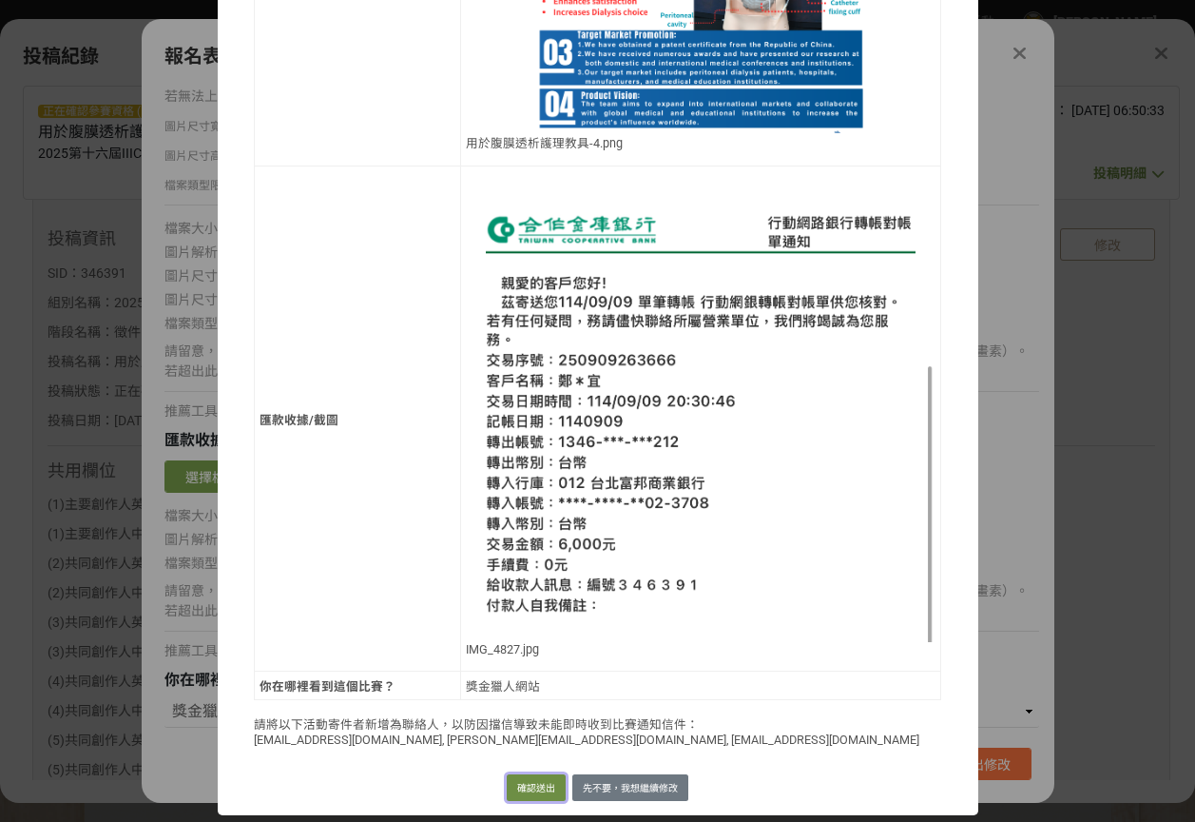
click at [519, 782] on button "確認送出" at bounding box center [536, 787] width 59 height 27
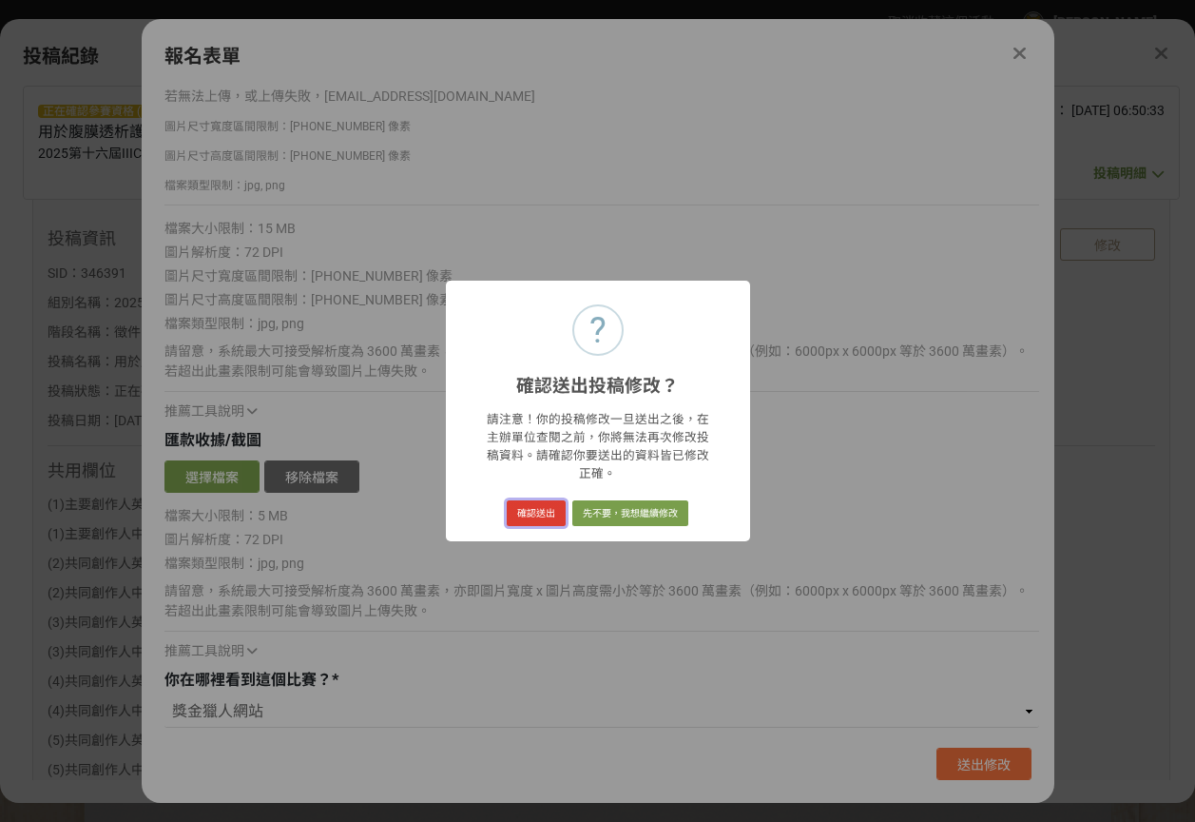
click at [532, 500] on button "確認送出" at bounding box center [536, 513] width 59 height 27
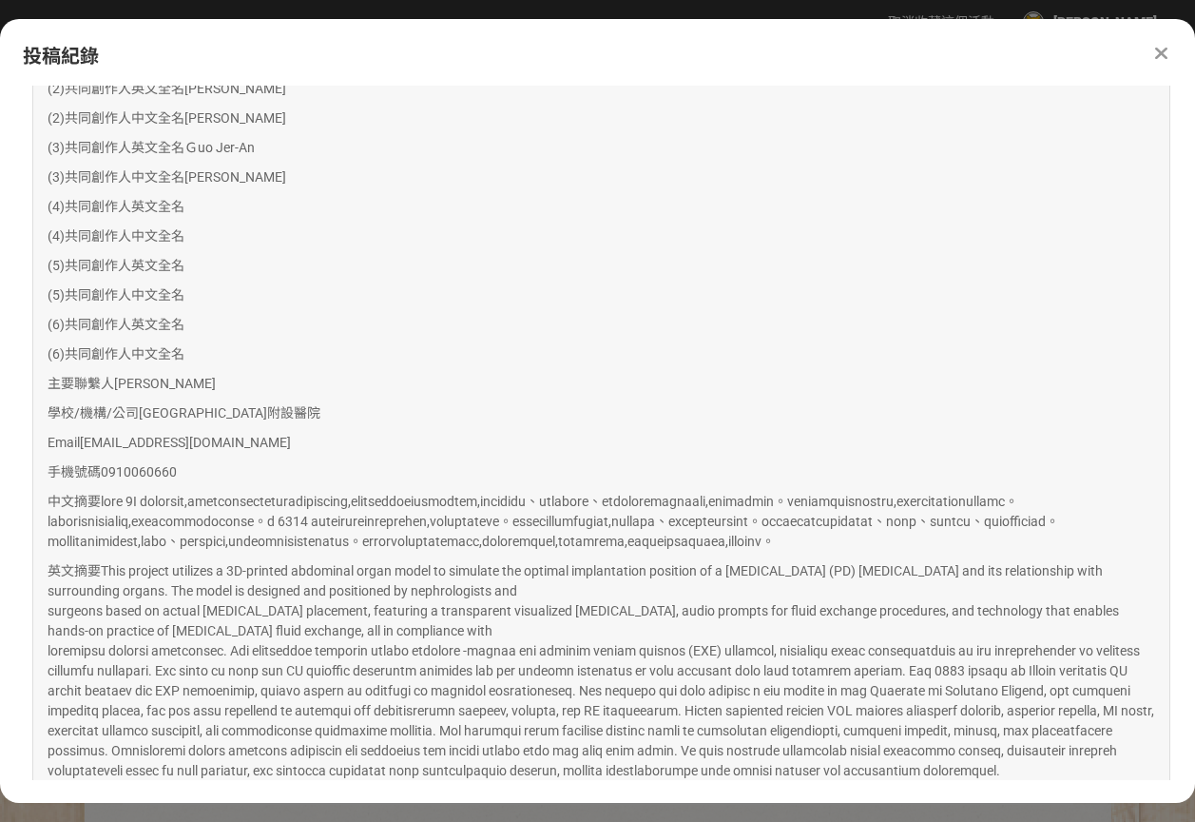
scroll to position [169, 0]
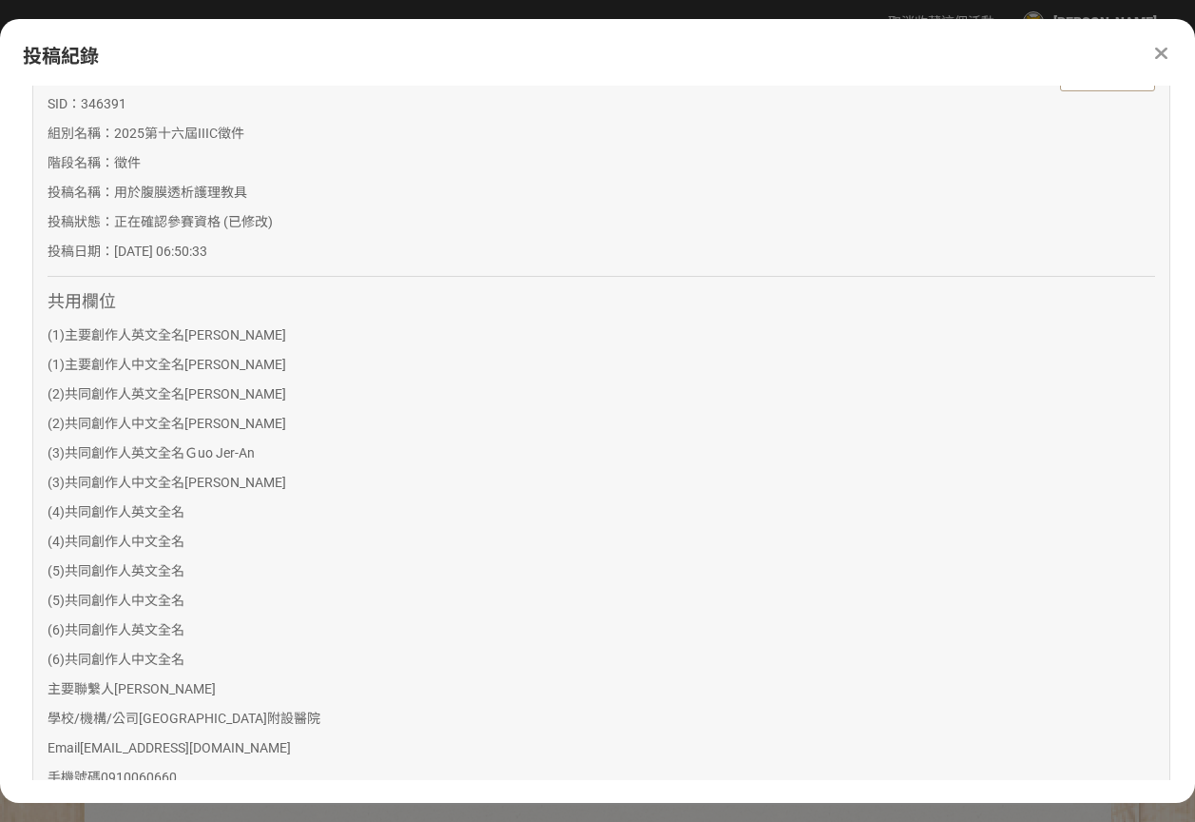
click at [1158, 48] on icon at bounding box center [1161, 53] width 12 height 19
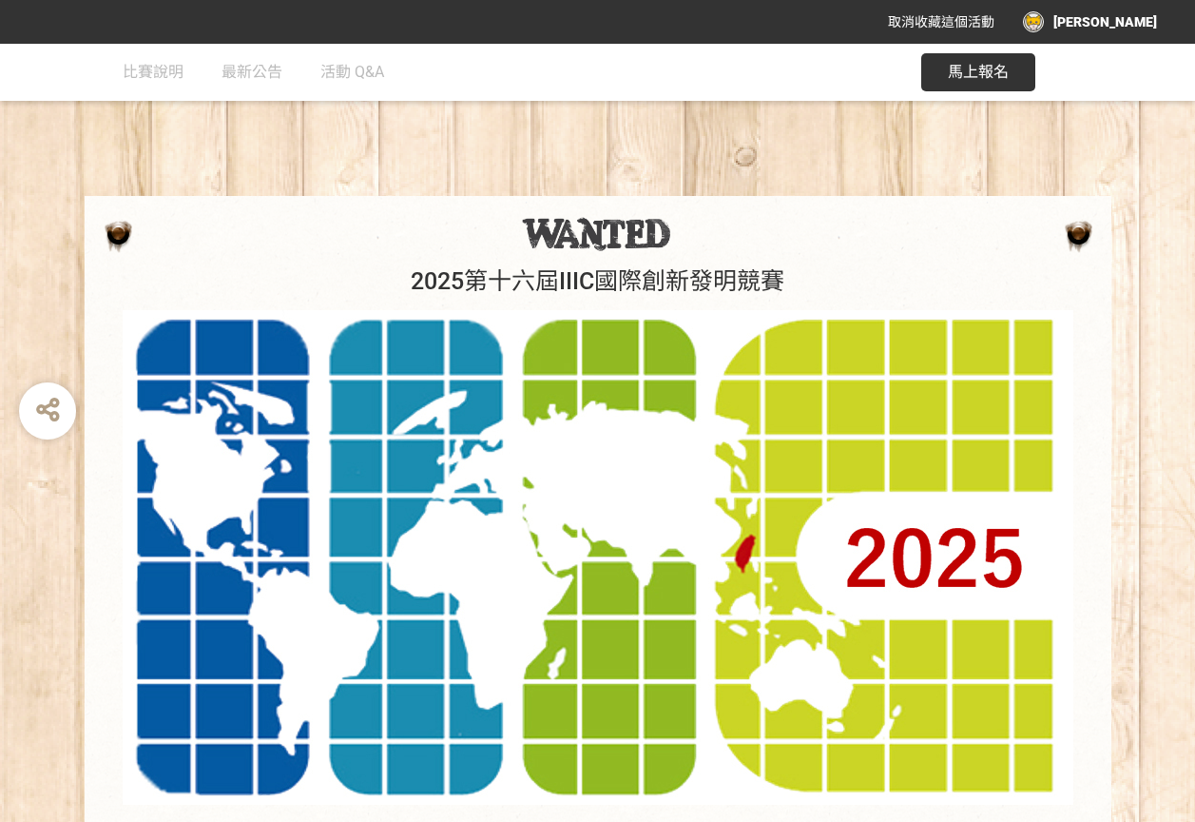
click at [1097, 21] on div "[PERSON_NAME]" at bounding box center [1090, 21] width 134 height 21
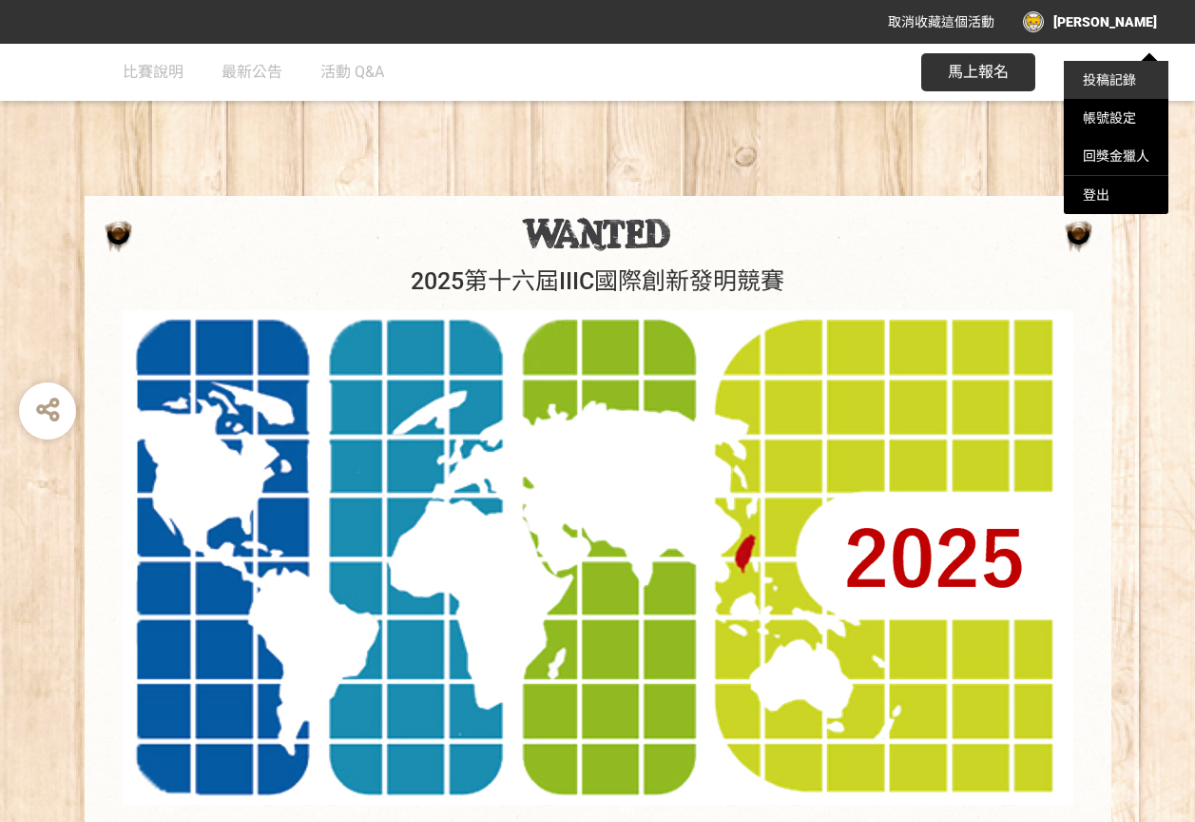
click at [1118, 74] on link "投稿記錄" at bounding box center [1109, 79] width 53 height 15
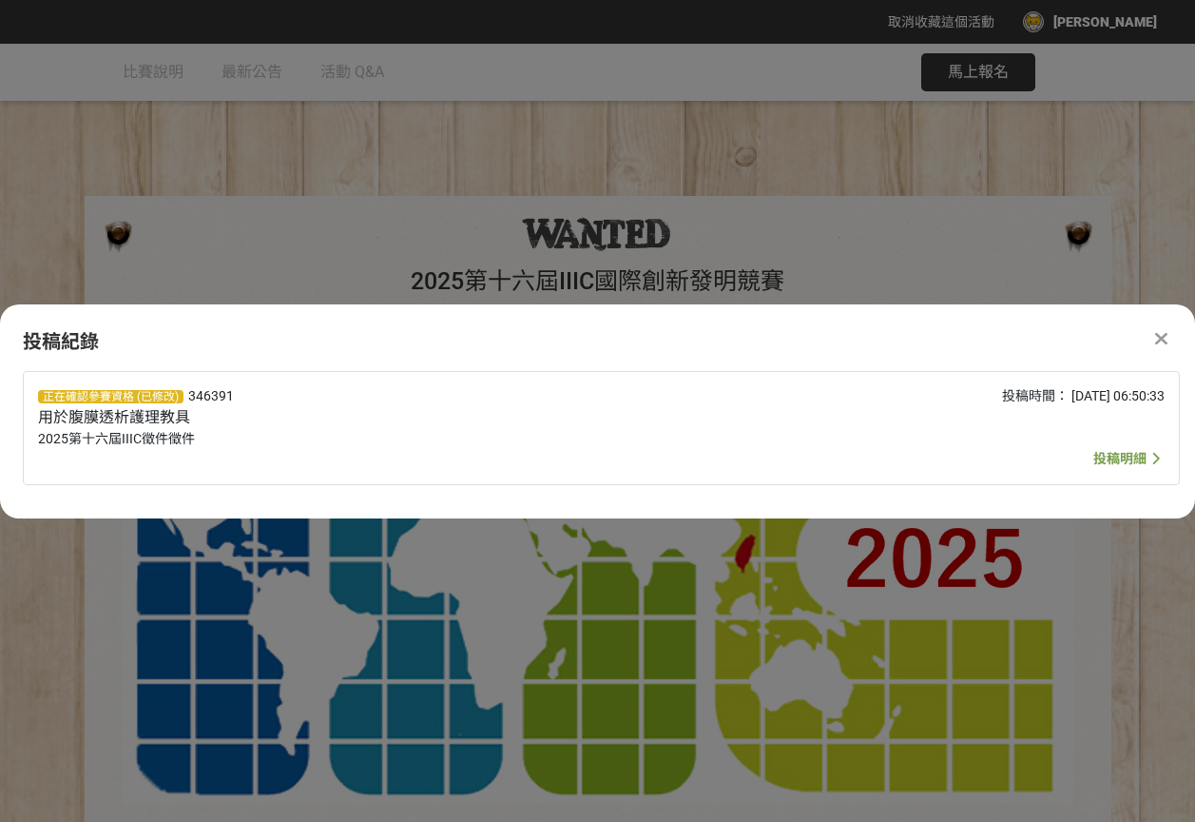
click at [1129, 459] on span "投稿明細" at bounding box center [1119, 458] width 53 height 15
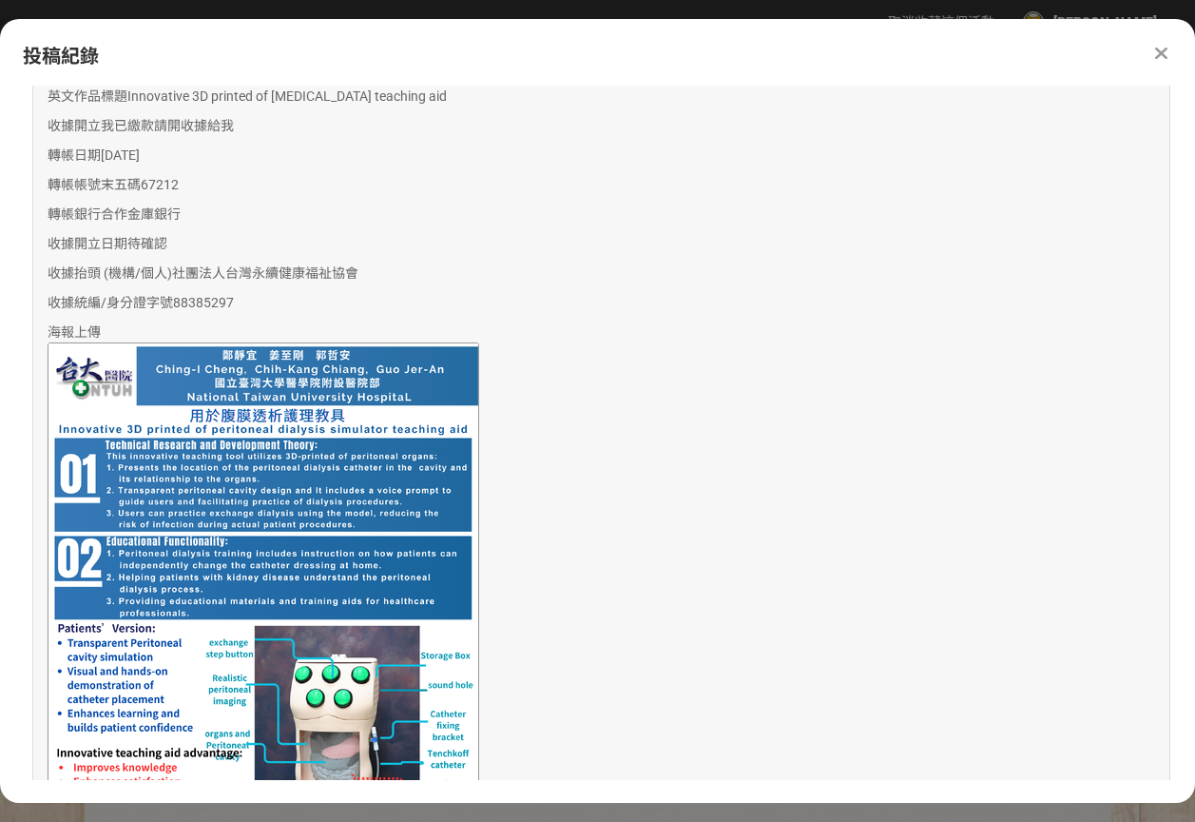
scroll to position [930, 0]
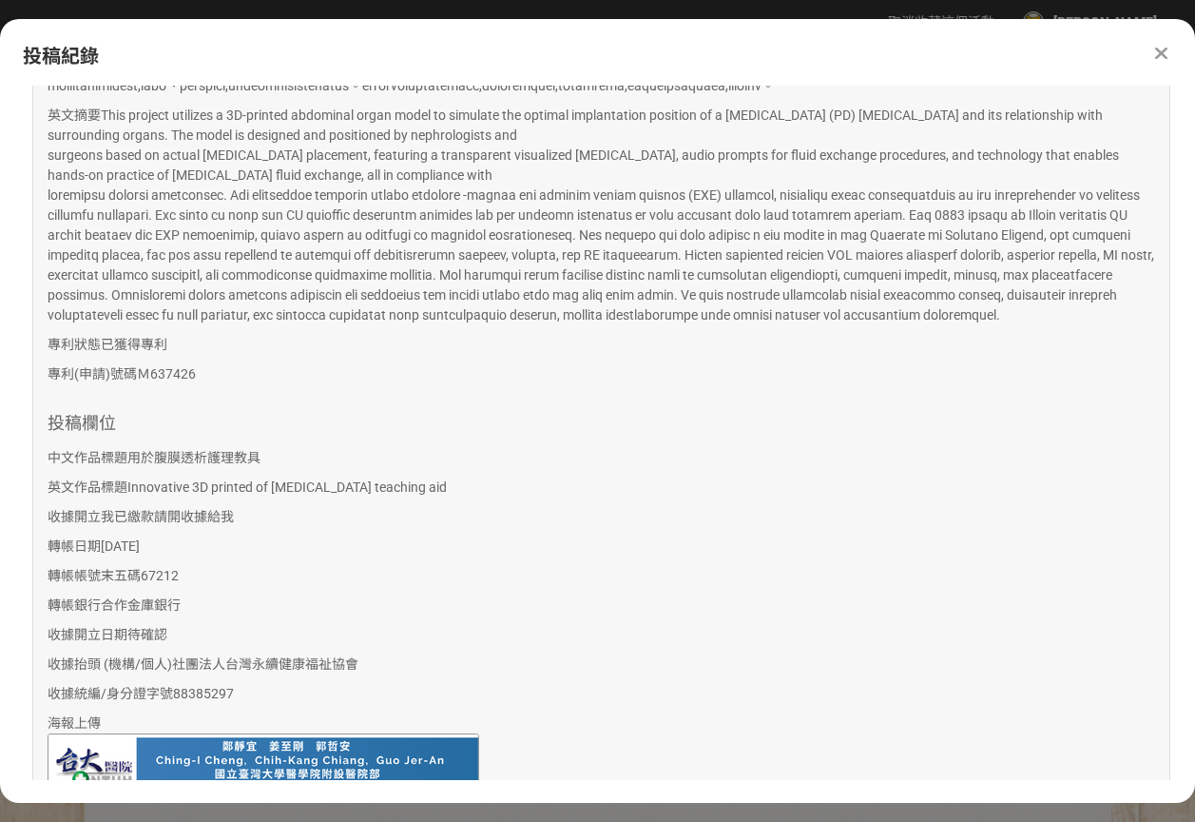
click at [702, 497] on p "英文作品標題 Innovative 3D printed of peritoneal dialysis teaching aid" at bounding box center [602, 487] width 1108 height 20
click at [1170, 47] on div at bounding box center [1161, 53] width 23 height 23
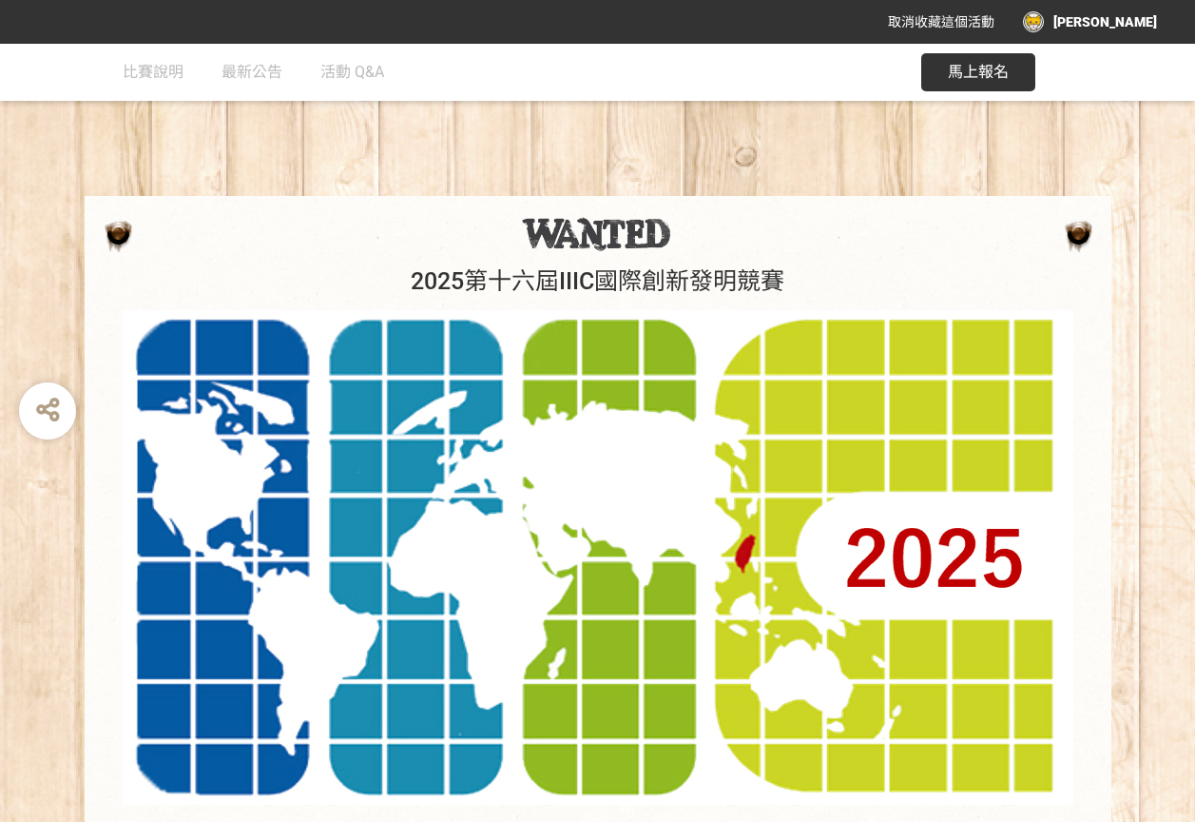
click at [1122, 16] on div "[PERSON_NAME]" at bounding box center [1090, 21] width 134 height 21
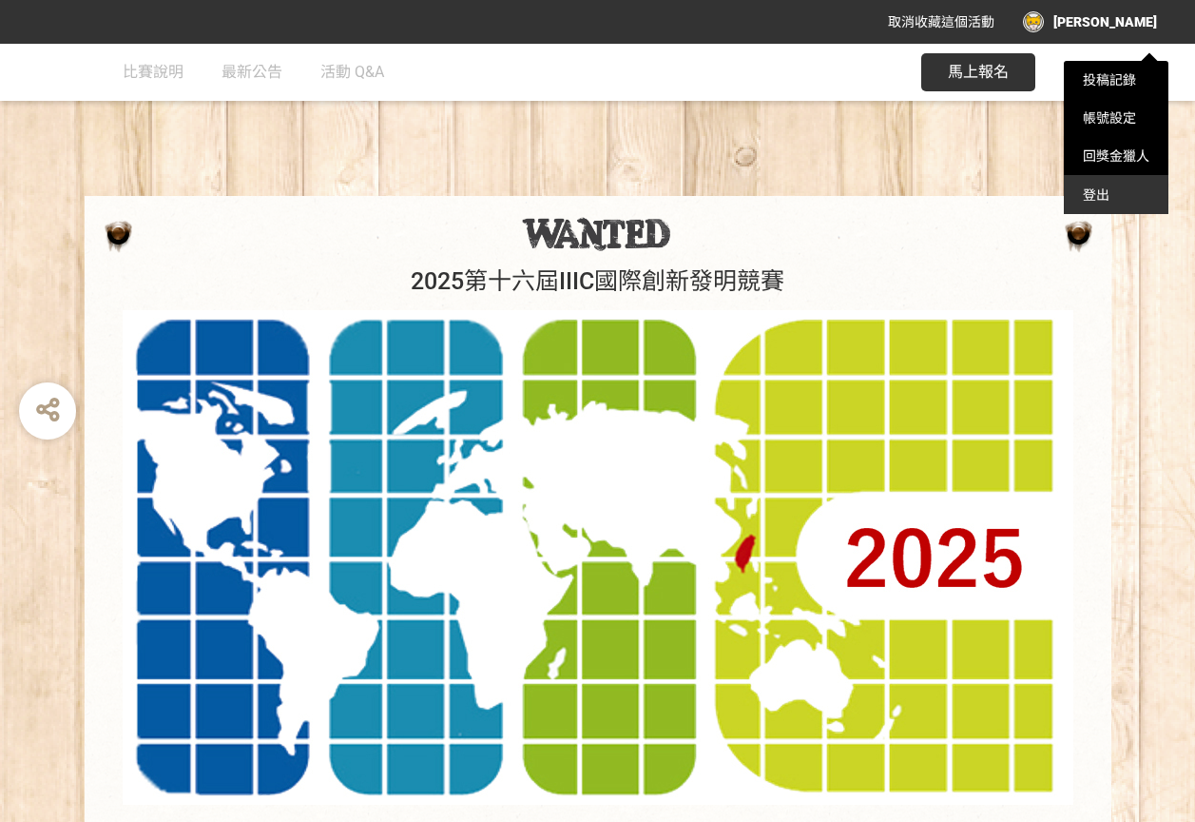
click at [1117, 201] on div "登出" at bounding box center [1116, 195] width 105 height 38
